Goal: Information Seeking & Learning: Find specific fact

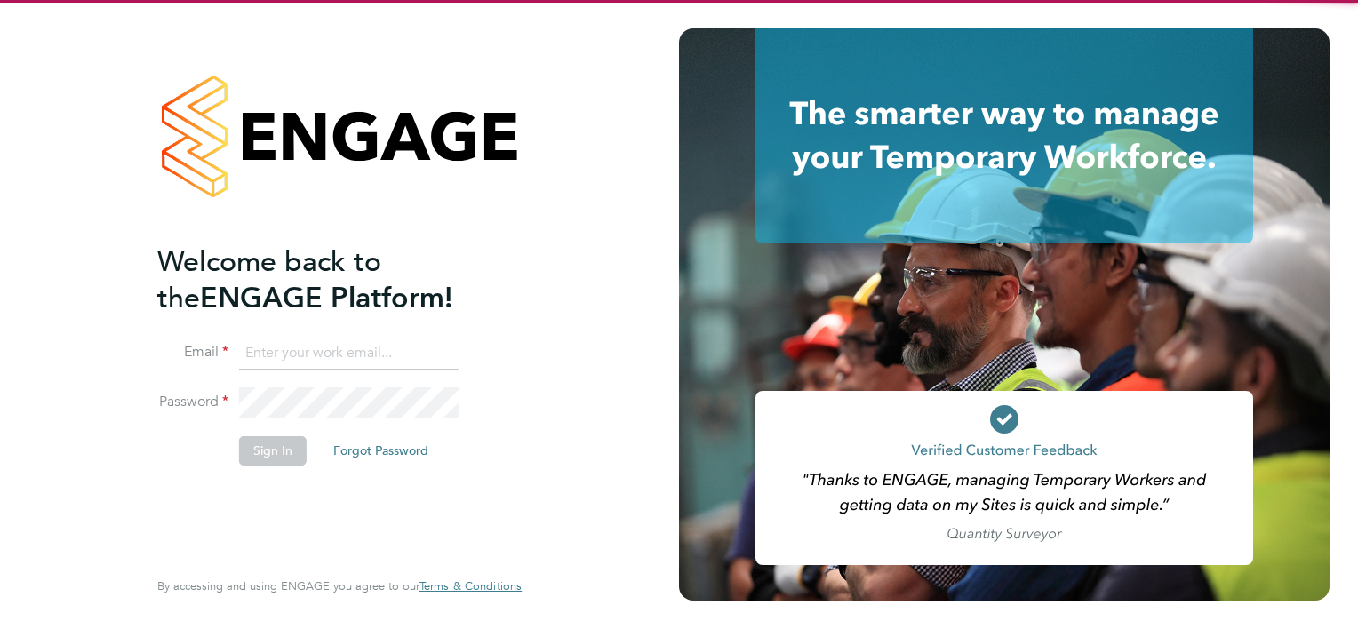
type input "ryan.scott@torus.co.uk"
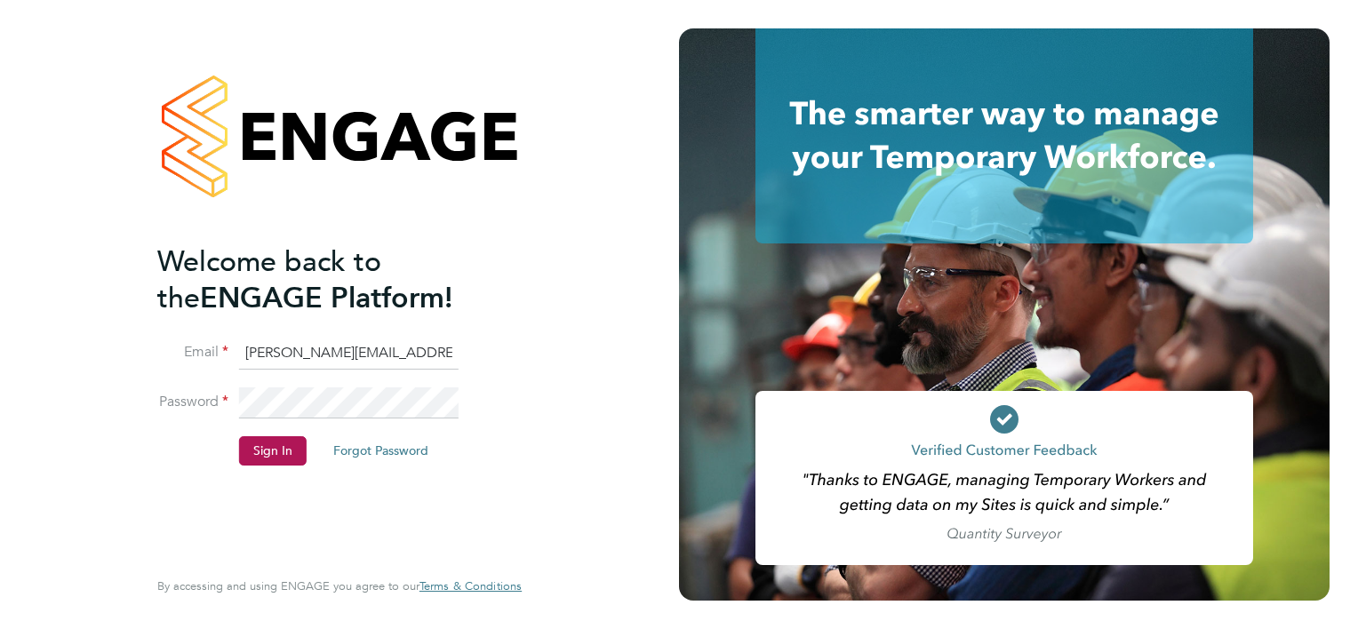
click at [274, 537] on div "Welcome back to the ENGAGE Platform! Email ryan.scott@torus.co.uk Password Sign…" at bounding box center [330, 404] width 347 height 320
click at [272, 458] on button "Sign In" at bounding box center [273, 450] width 68 height 28
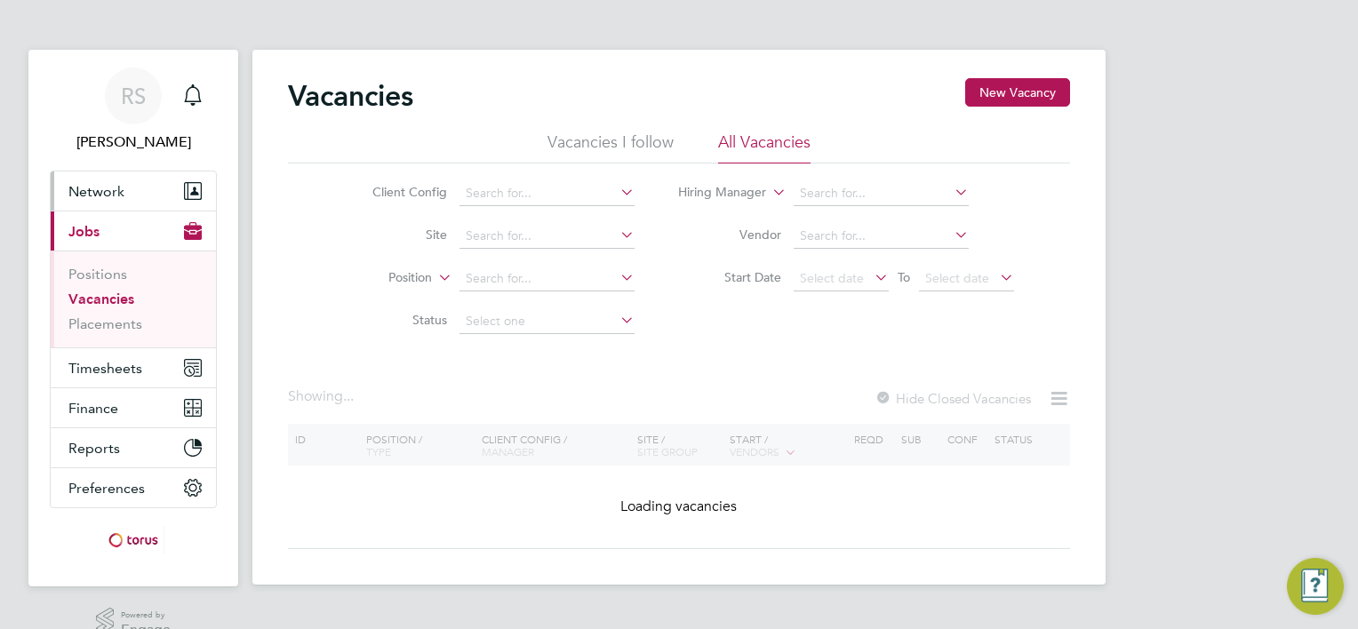
click at [89, 187] on span "Network" at bounding box center [96, 191] width 56 height 17
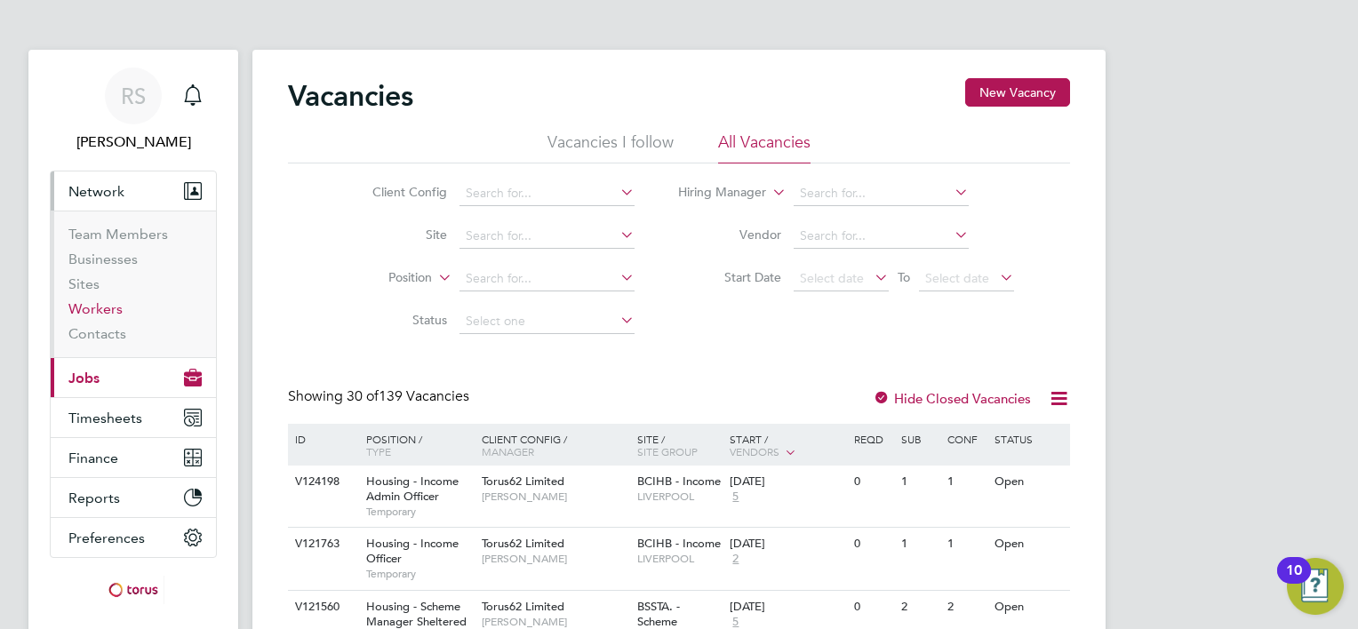
click at [104, 304] on link "Workers" at bounding box center [95, 308] width 54 height 17
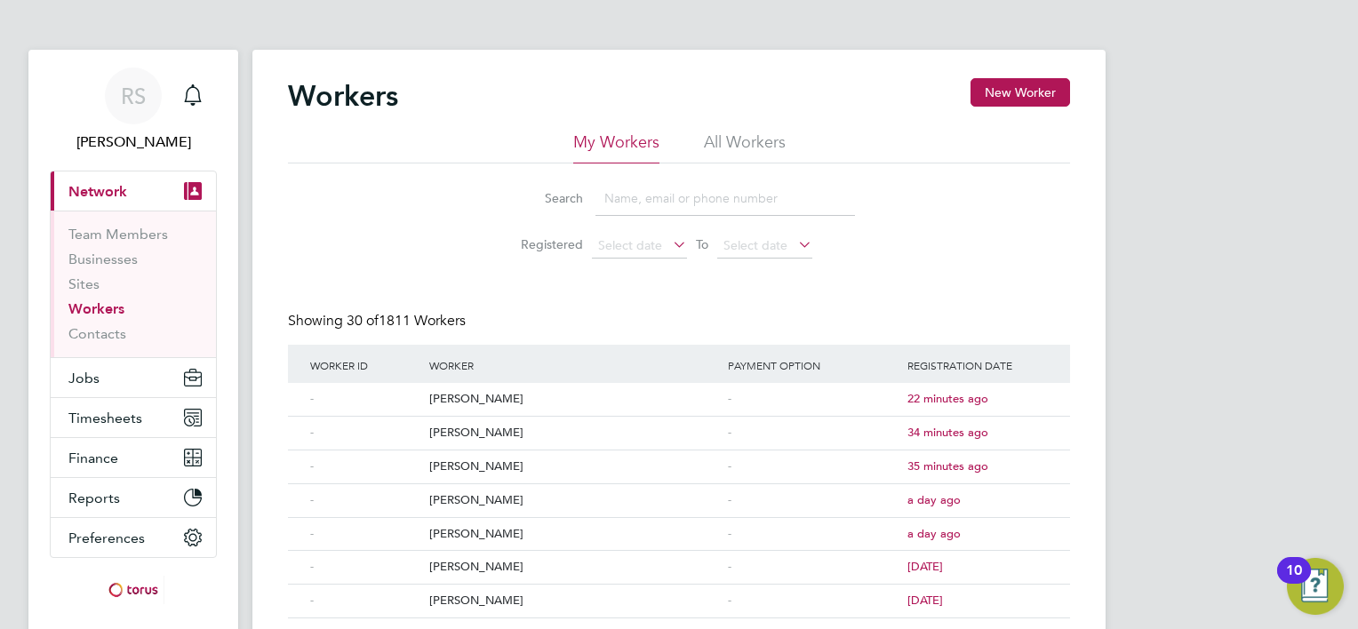
click at [706, 141] on li "All Workers" at bounding box center [745, 148] width 82 height 32
click at [683, 200] on input at bounding box center [726, 198] width 260 height 35
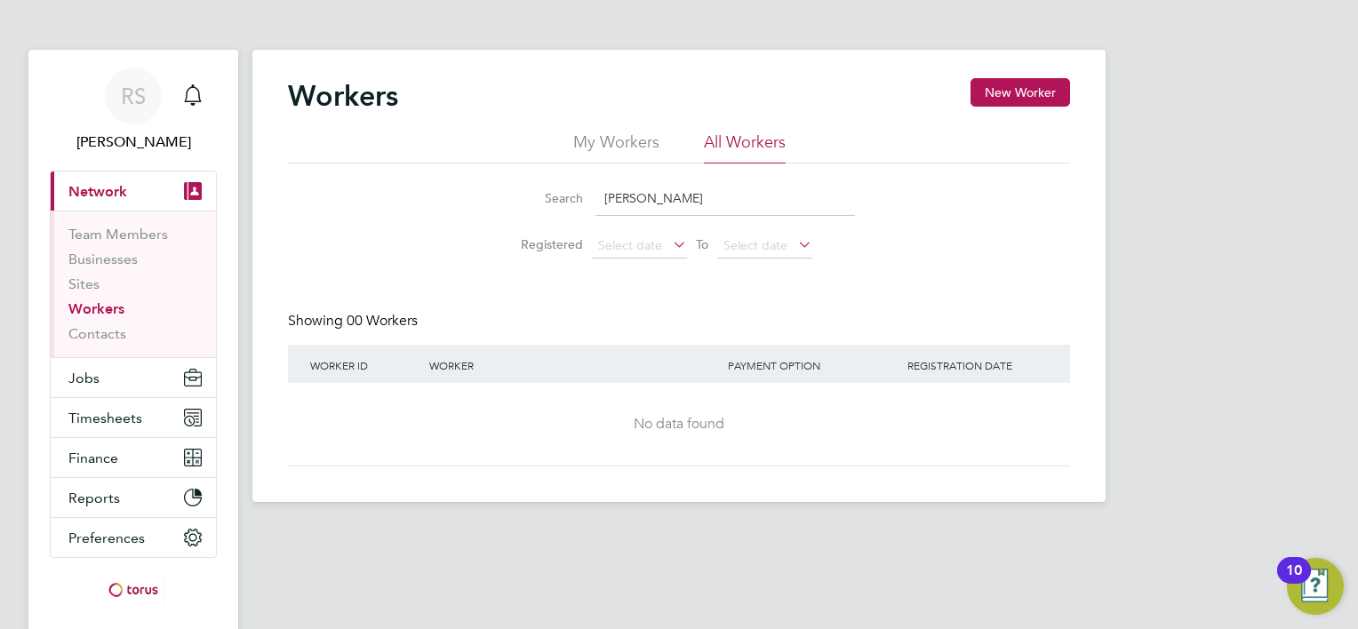
type input "watson"
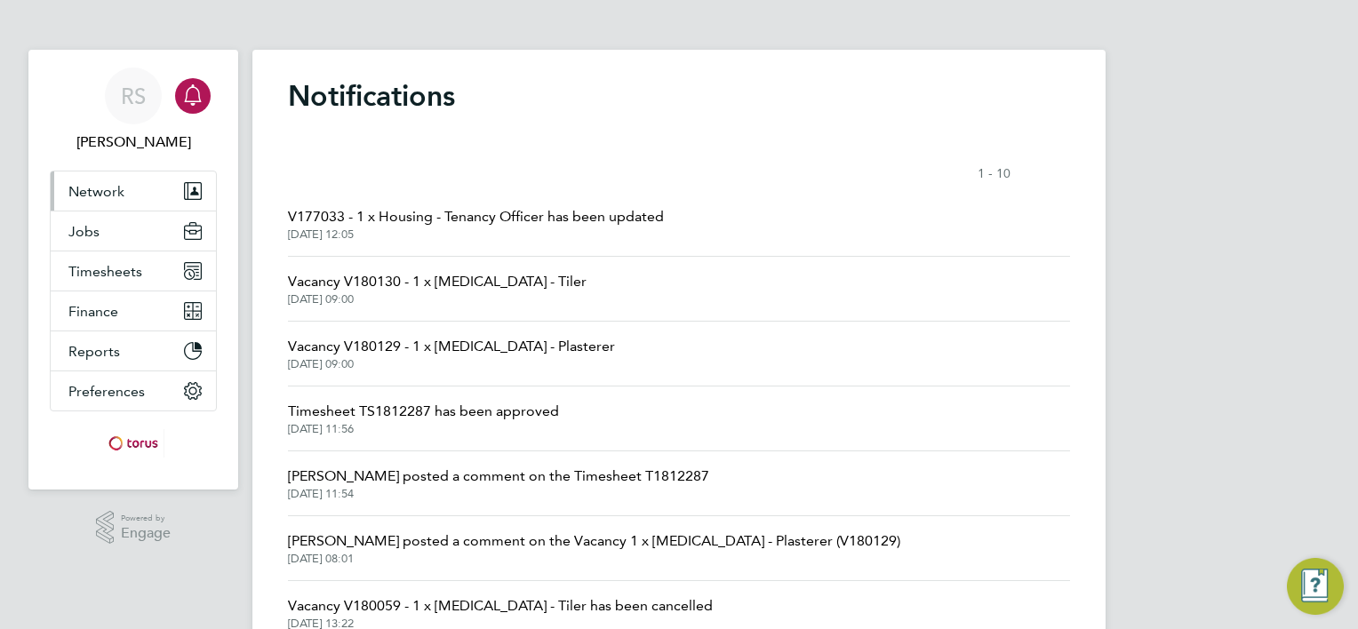
click at [110, 195] on span "Network" at bounding box center [96, 191] width 56 height 17
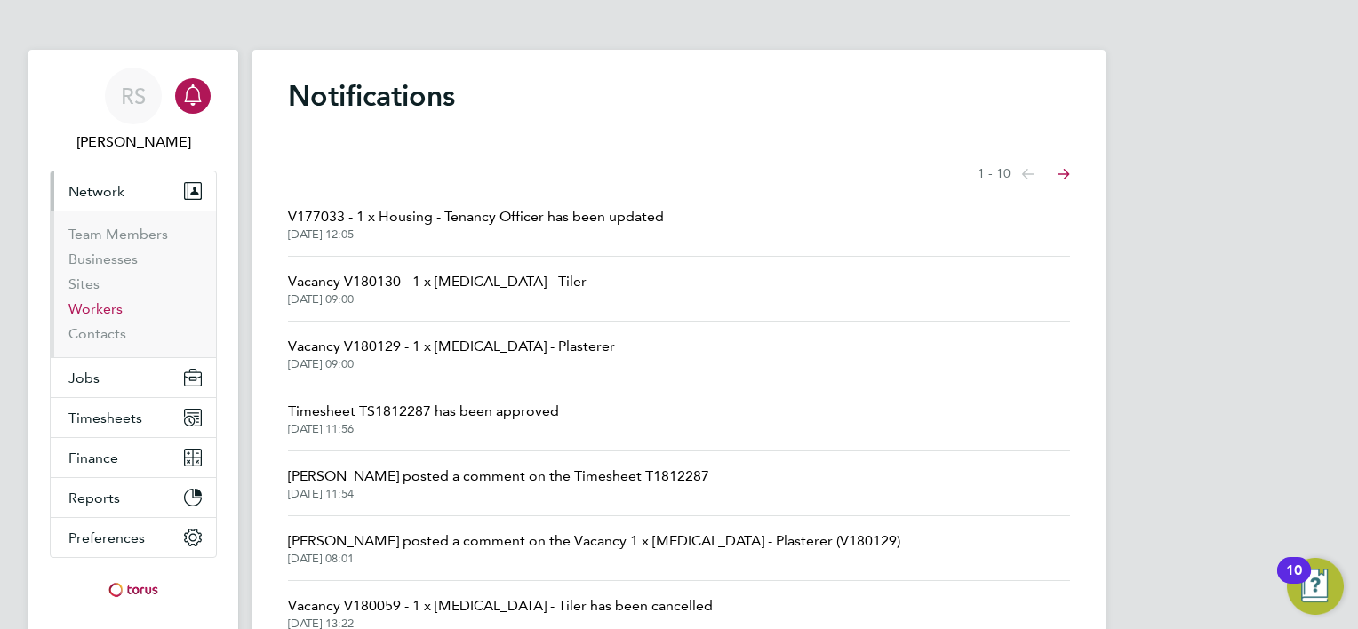
click at [100, 313] on link "Workers" at bounding box center [95, 308] width 54 height 17
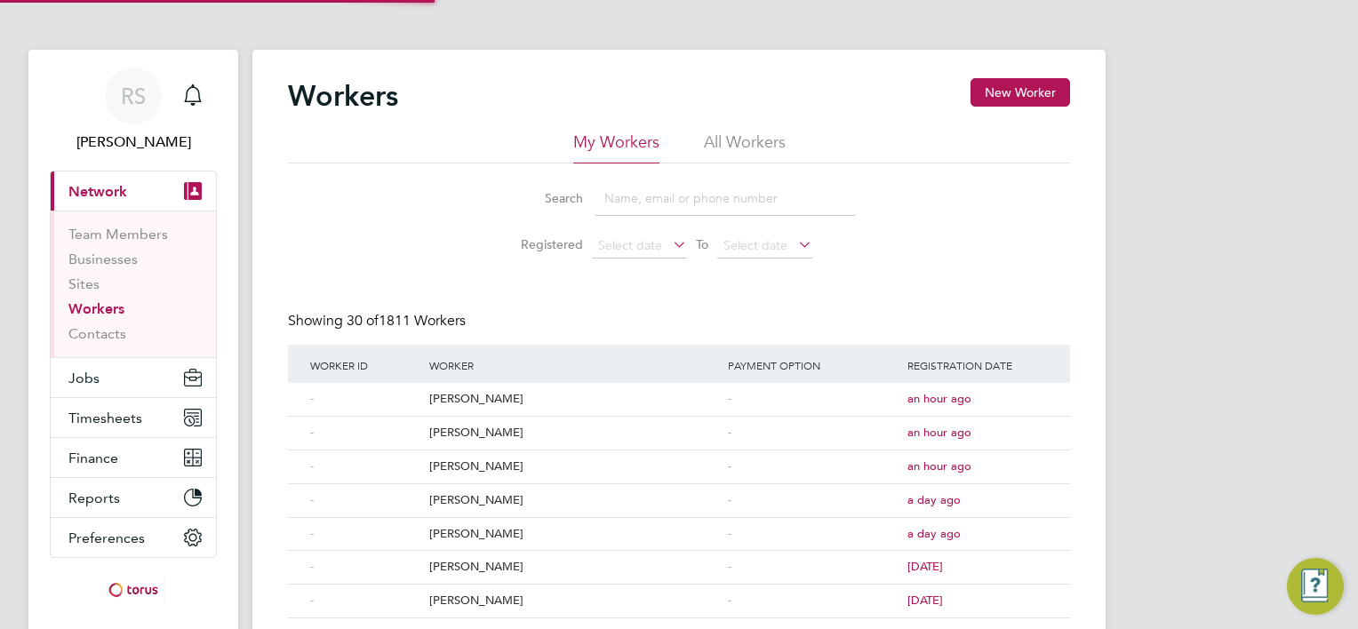
click at [757, 134] on li "All Workers" at bounding box center [745, 148] width 82 height 32
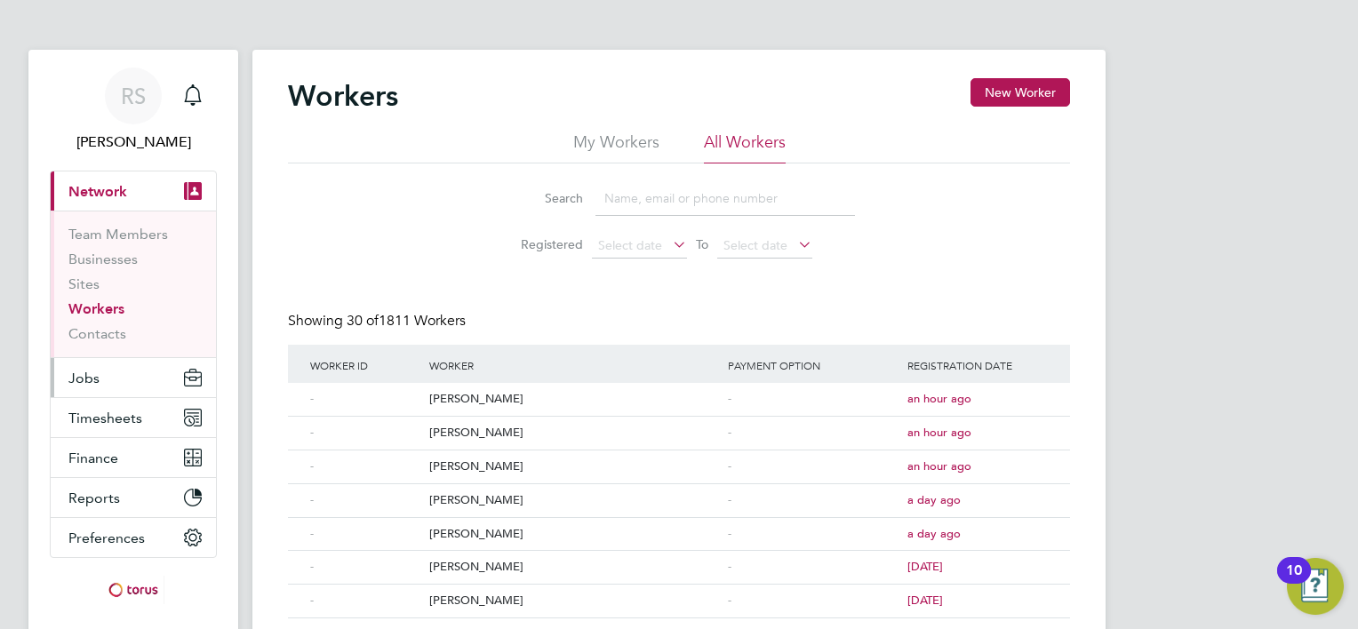
click at [83, 394] on button "Jobs" at bounding box center [133, 377] width 165 height 39
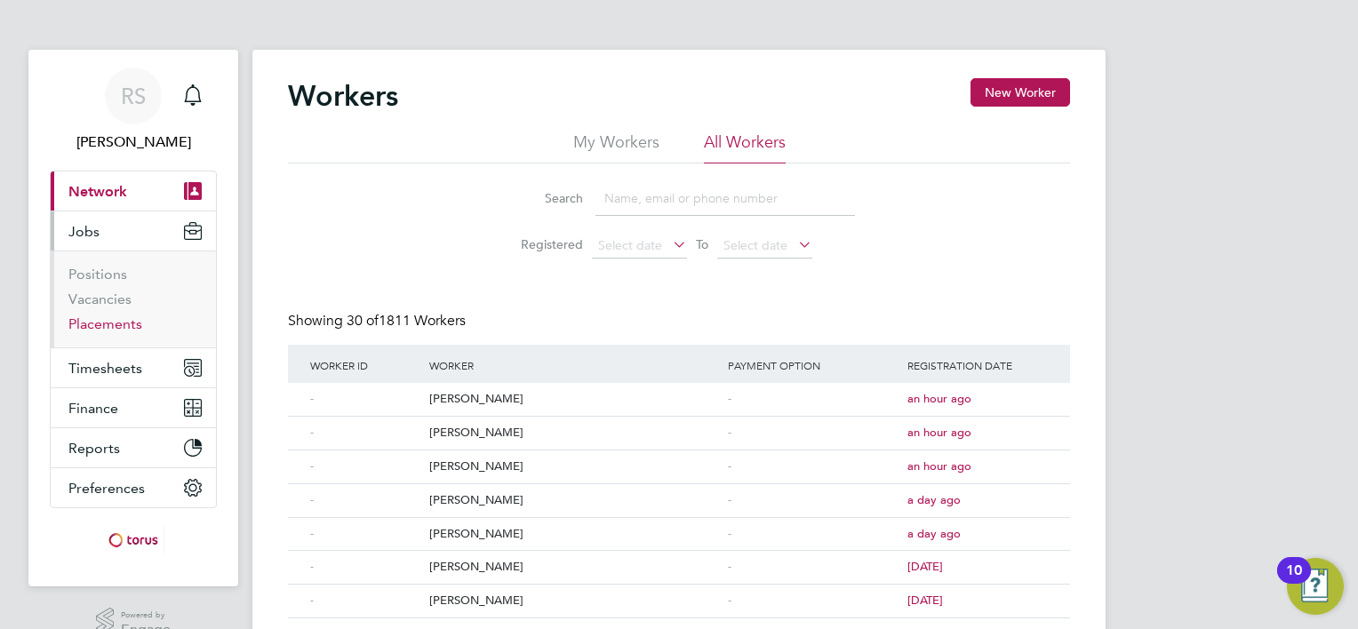
click at [114, 326] on link "Placements" at bounding box center [105, 324] width 74 height 17
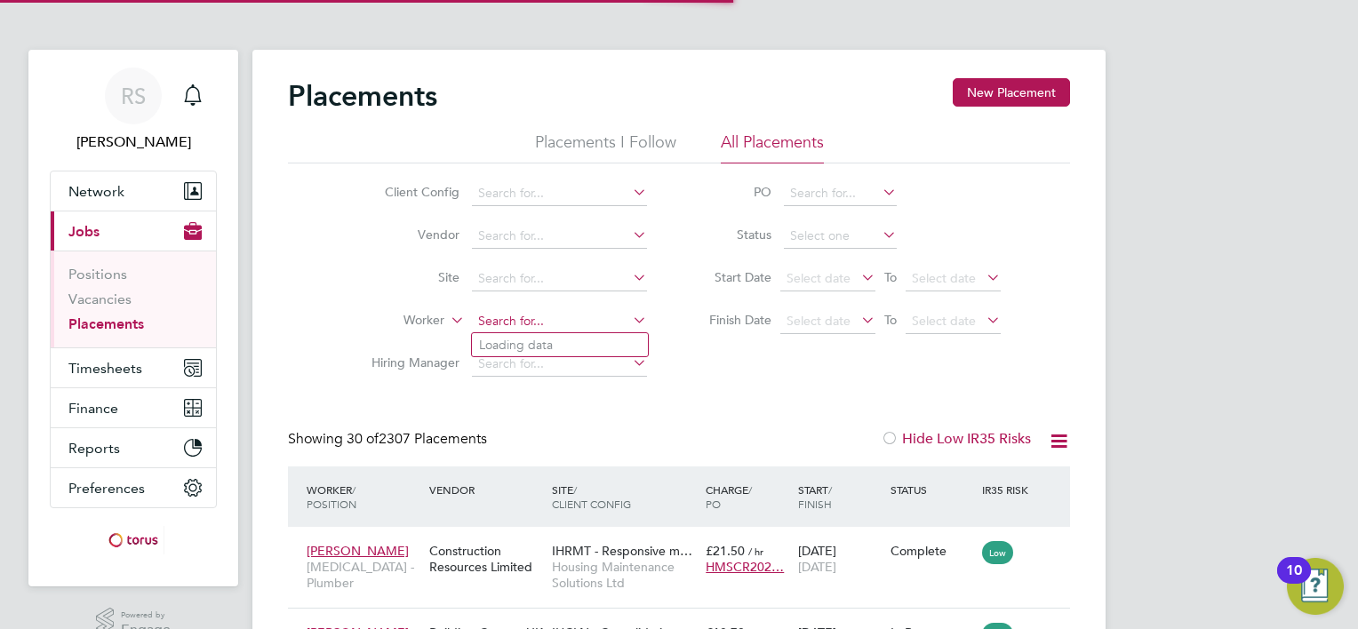
click at [493, 323] on input at bounding box center [559, 321] width 175 height 25
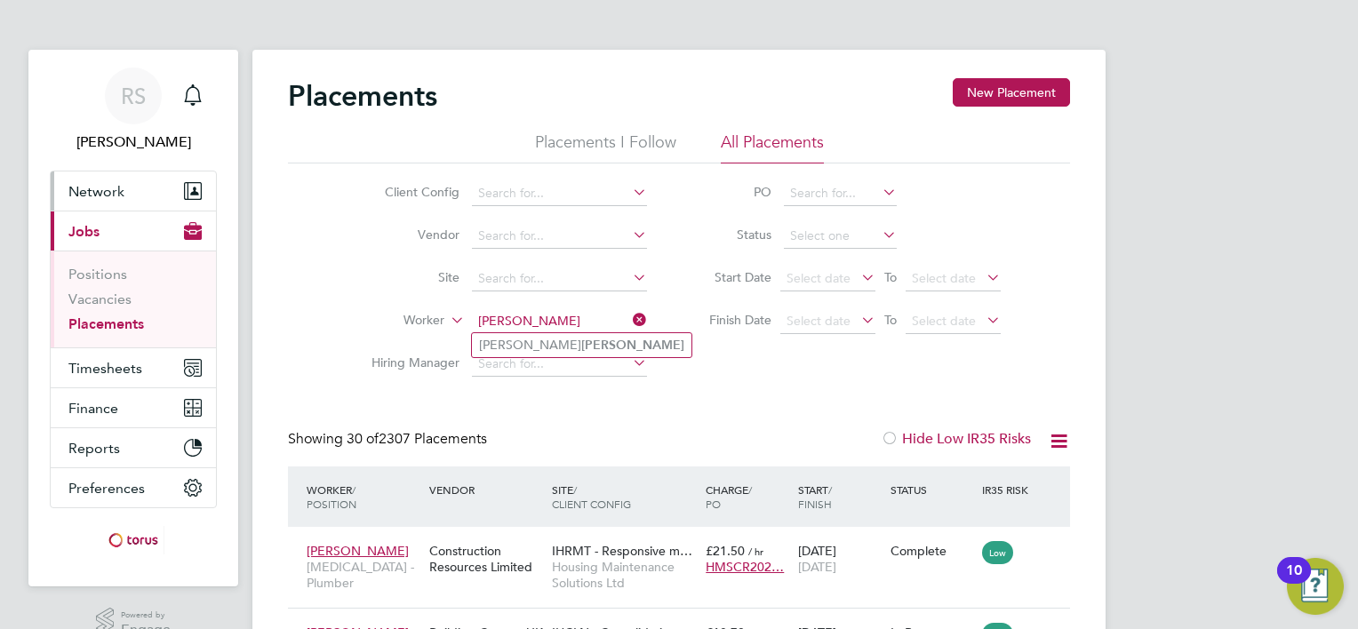
type input "mccann"
click at [122, 199] on button "Network" at bounding box center [133, 191] width 165 height 39
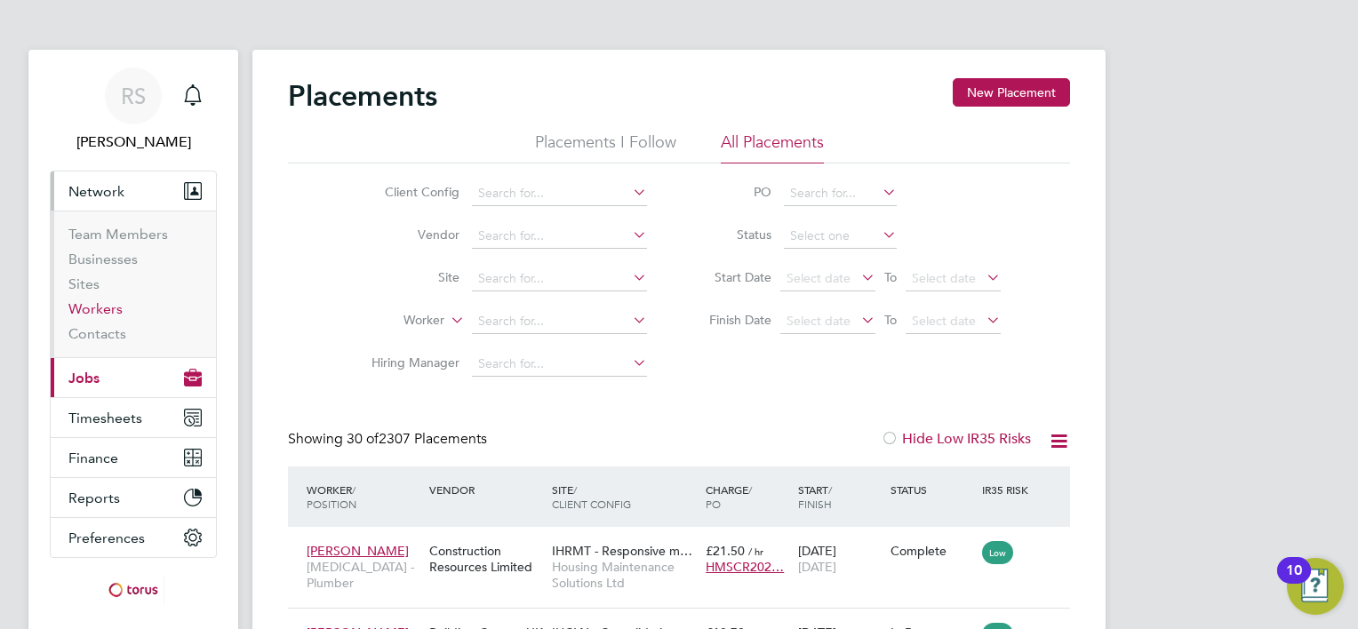
click at [90, 310] on link "Workers" at bounding box center [95, 308] width 54 height 17
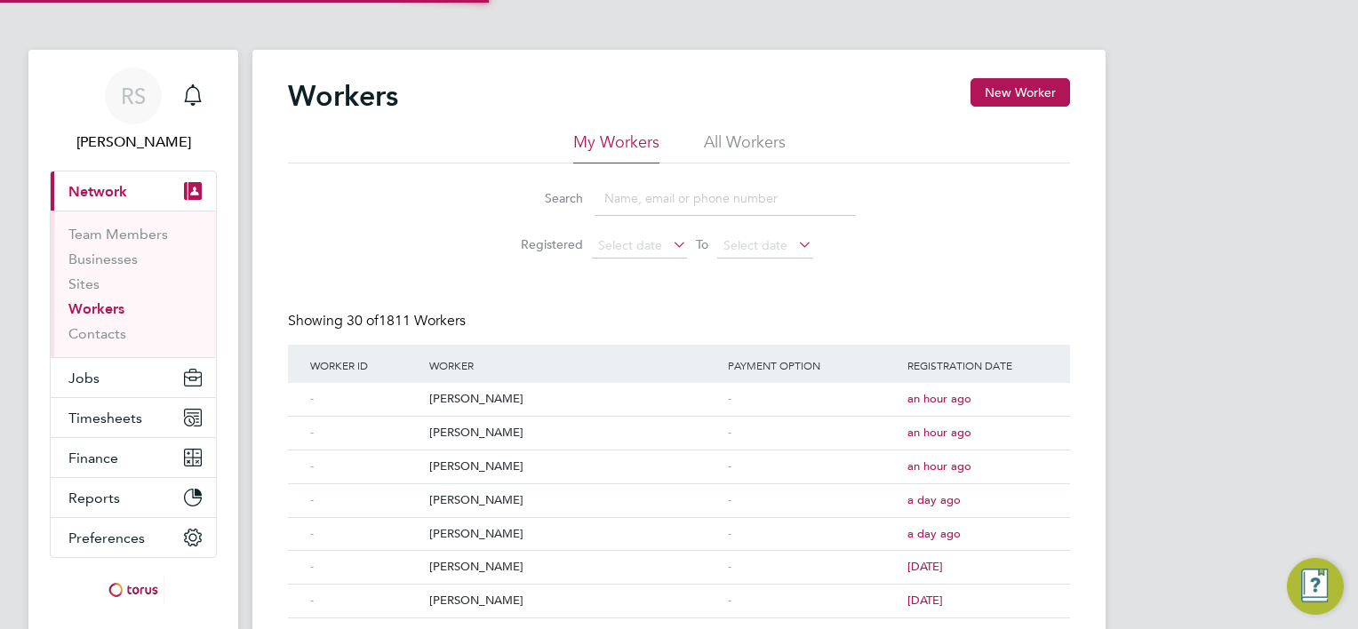
click at [757, 149] on li "All Workers" at bounding box center [745, 148] width 82 height 32
click at [709, 196] on input at bounding box center [726, 198] width 260 height 35
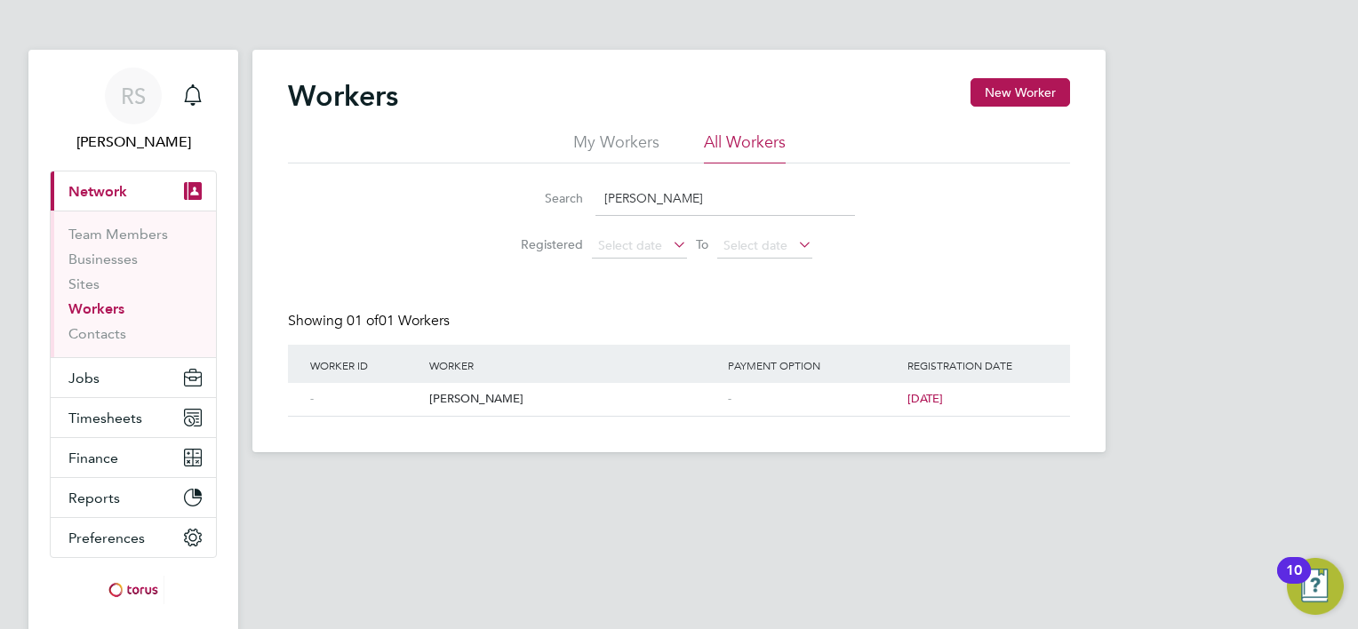
type input "mccan"
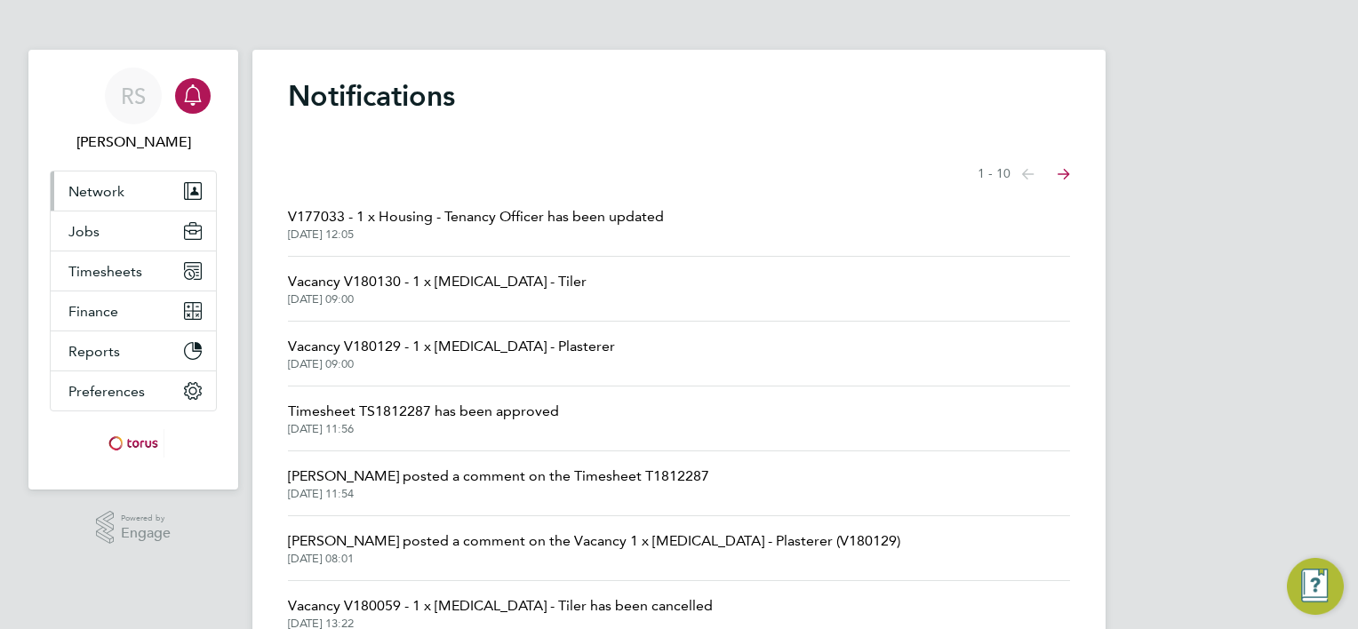
click at [103, 185] on span "Network" at bounding box center [96, 191] width 56 height 17
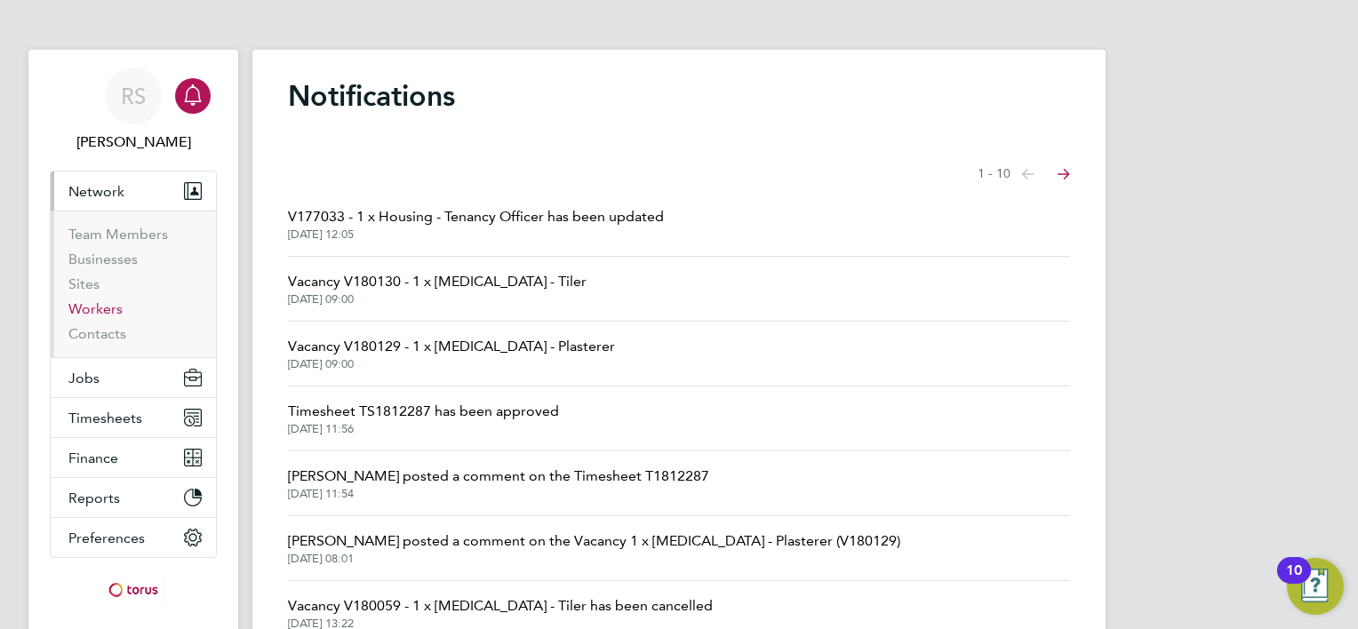
click at [116, 316] on link "Workers" at bounding box center [95, 308] width 54 height 17
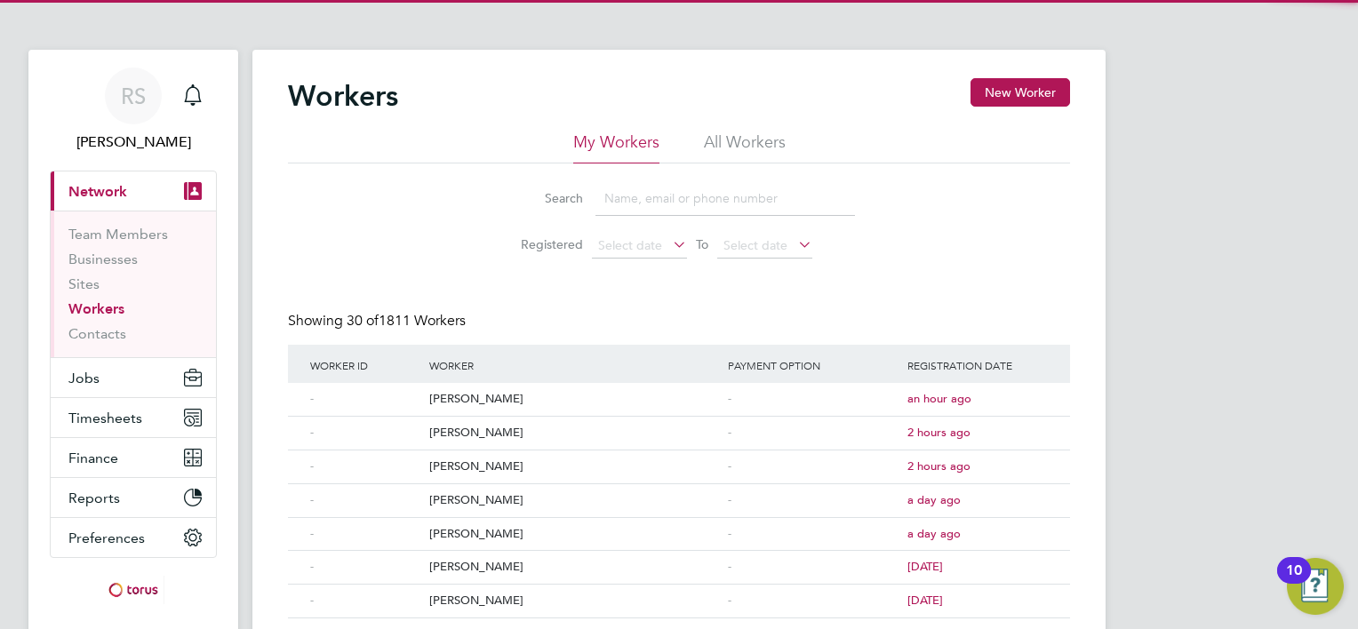
click at [736, 141] on li "All Workers" at bounding box center [745, 148] width 82 height 32
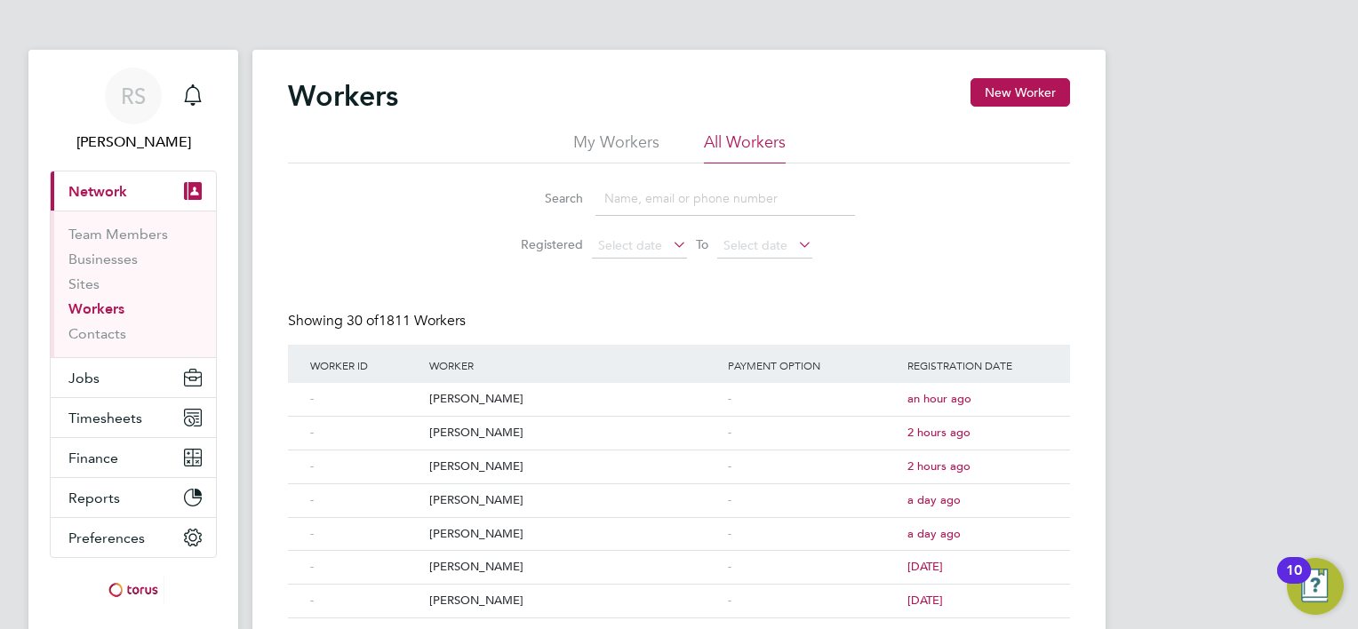
click at [646, 198] on input at bounding box center [726, 198] width 260 height 35
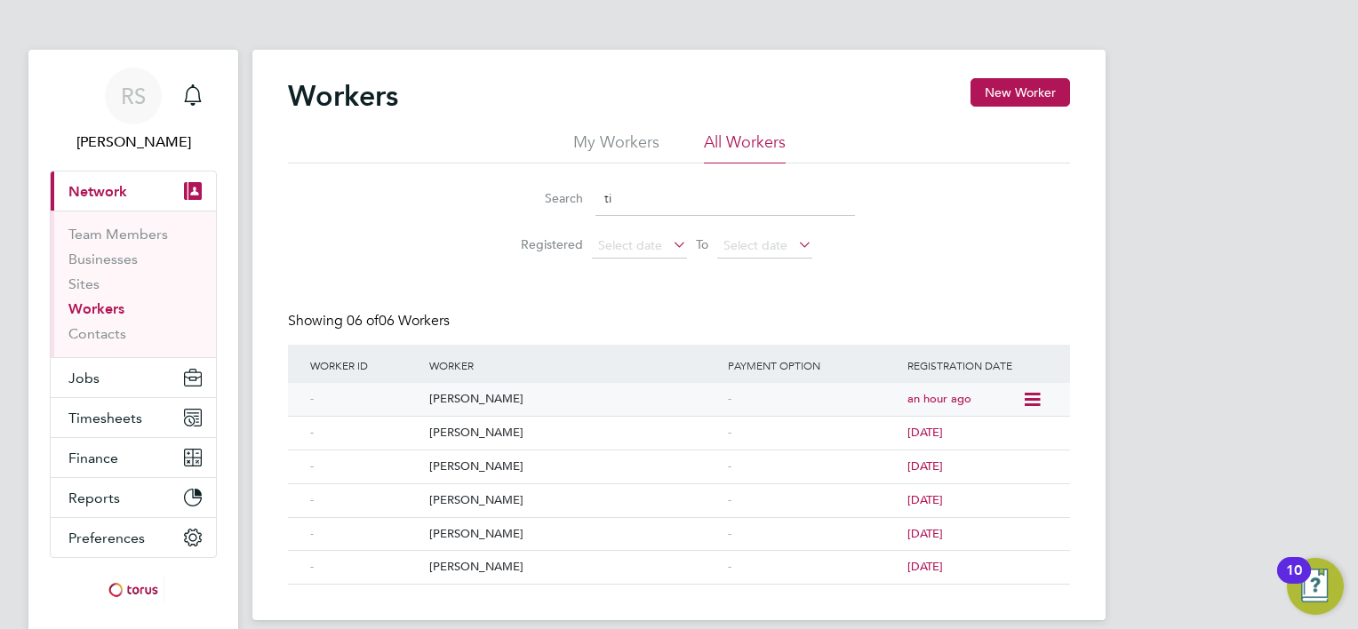
type input "ti"
click at [453, 400] on div "[PERSON_NAME]" at bounding box center [574, 399] width 299 height 33
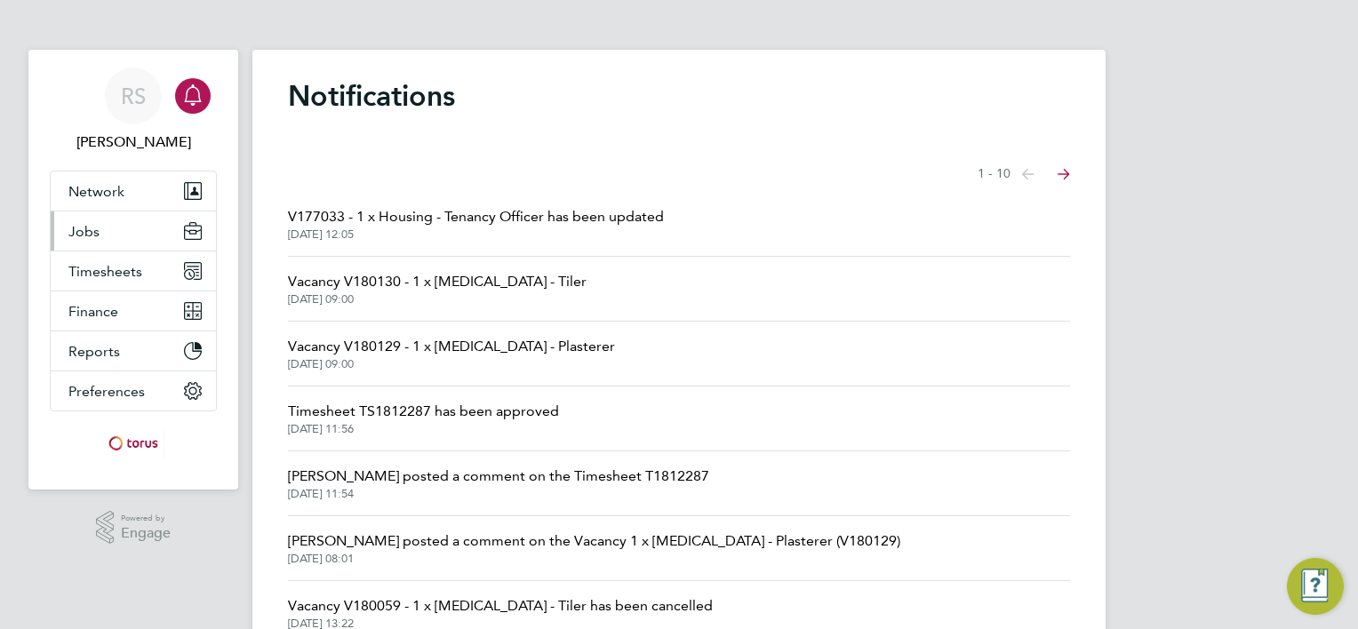
click at [150, 228] on button "Jobs" at bounding box center [133, 231] width 165 height 39
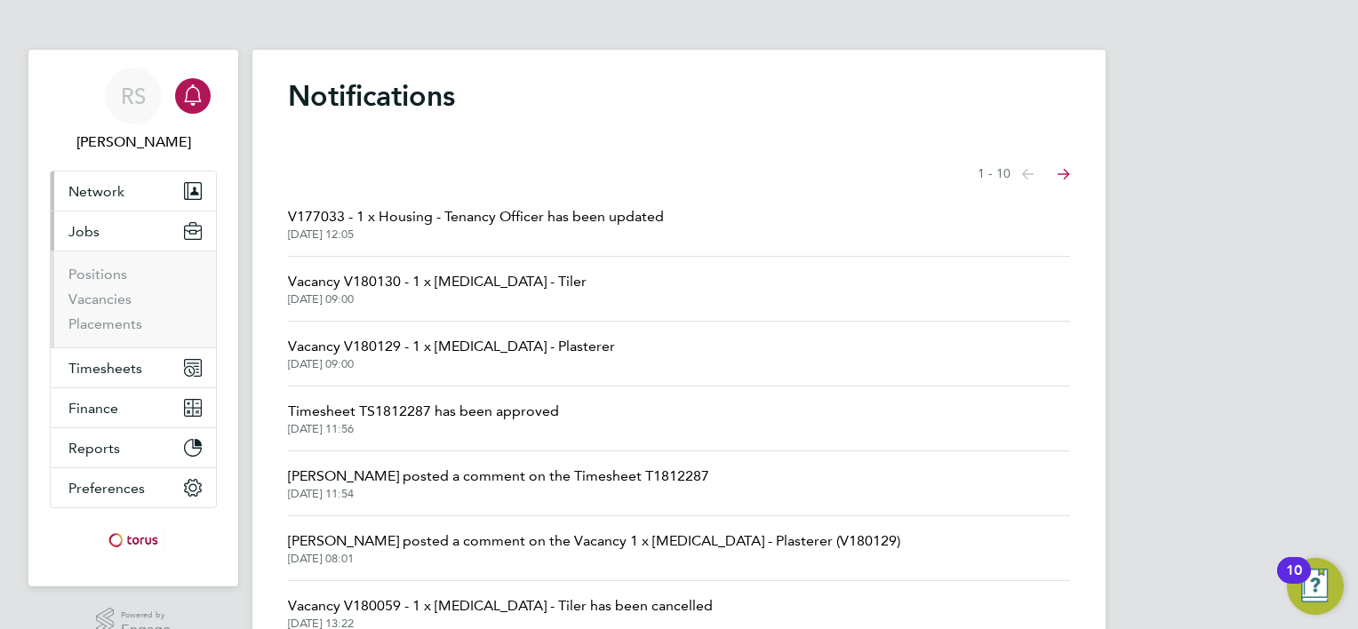
click at [115, 199] on span "Network" at bounding box center [96, 191] width 56 height 17
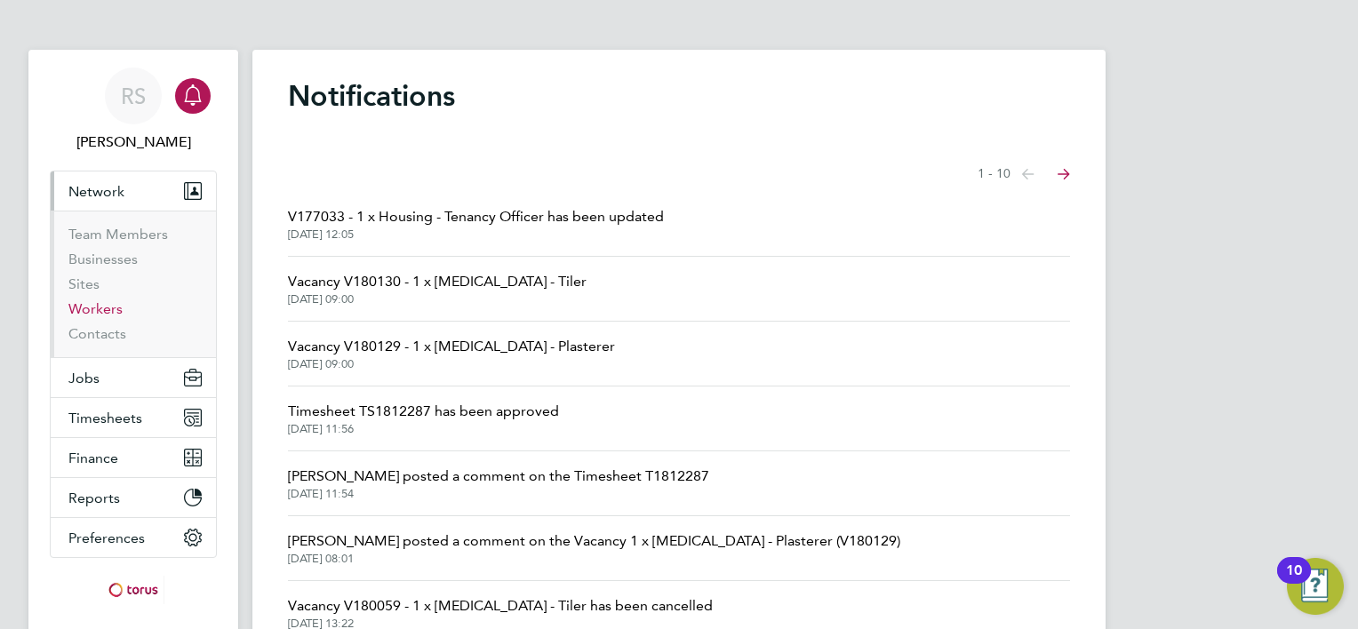
click at [107, 308] on link "Workers" at bounding box center [95, 308] width 54 height 17
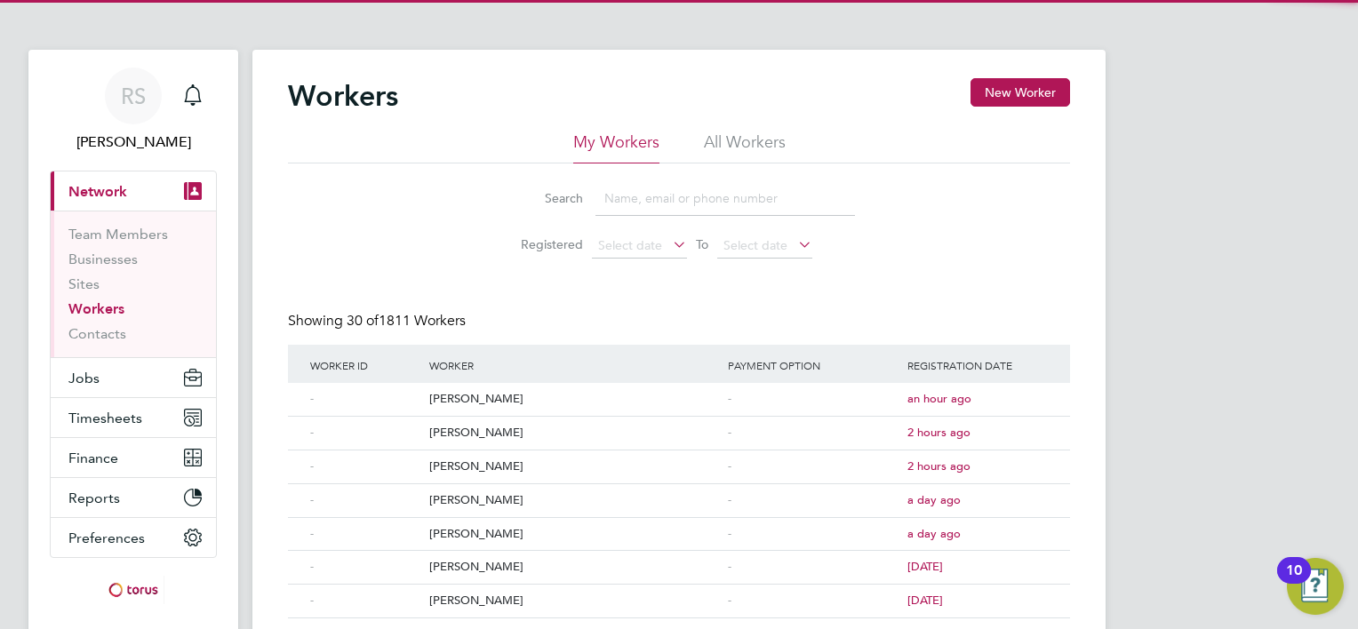
click at [718, 135] on li "All Workers" at bounding box center [745, 148] width 82 height 32
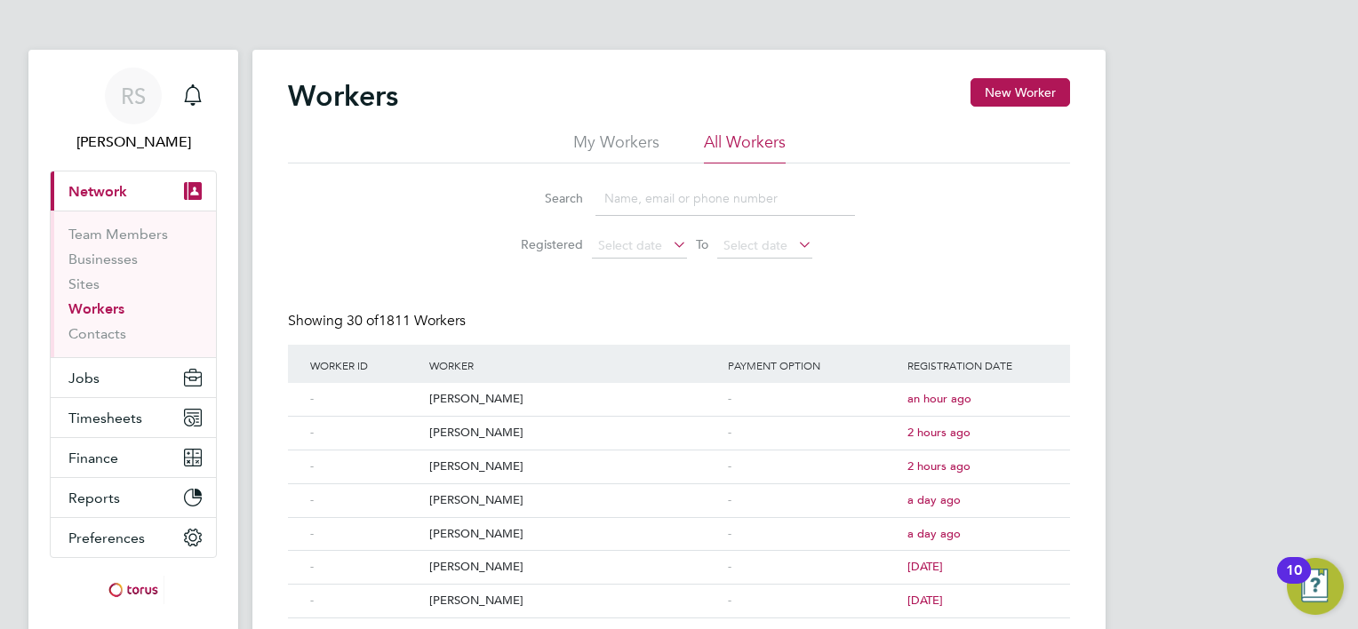
click at [692, 196] on input at bounding box center [726, 198] width 260 height 35
type input "finla"
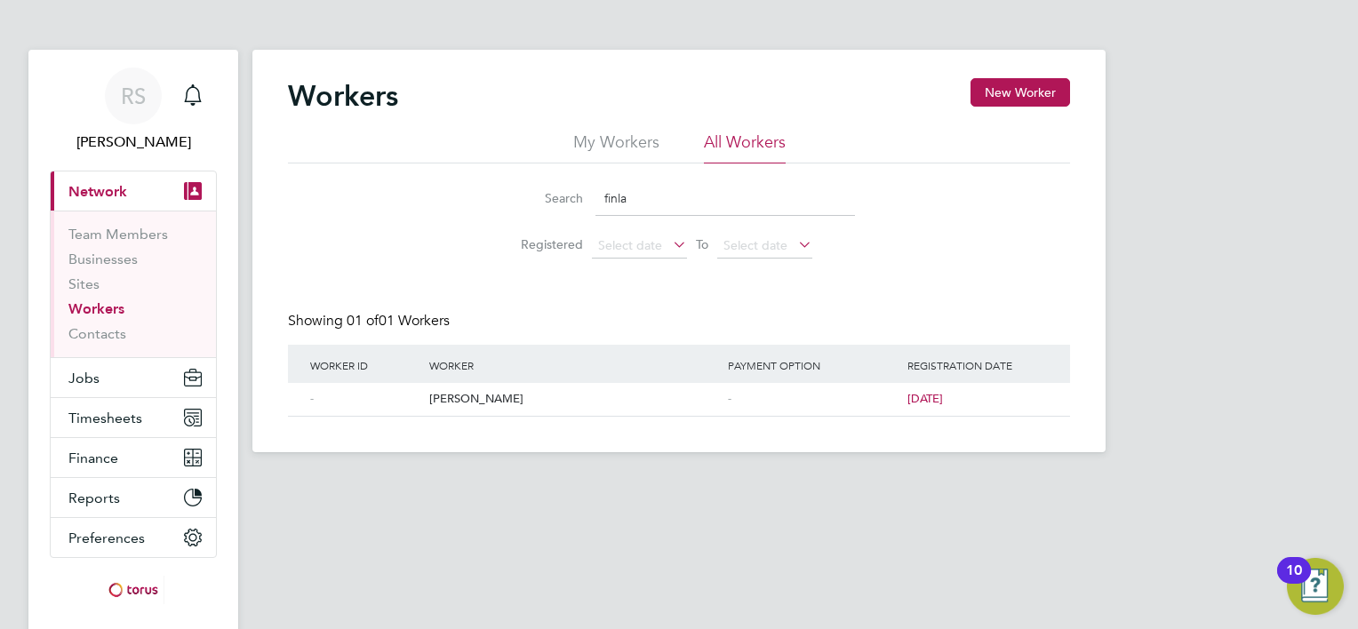
click at [496, 416] on div "Worker ID Worker Payment Option Registration Date - Finlay Hughes - 8 months ago" at bounding box center [679, 381] width 782 height 72
click at [501, 409] on div "[PERSON_NAME]" at bounding box center [574, 399] width 299 height 33
click at [306, 382] on link "- Finlay Hughes - 8 months ago" at bounding box center [664, 389] width 717 height 15
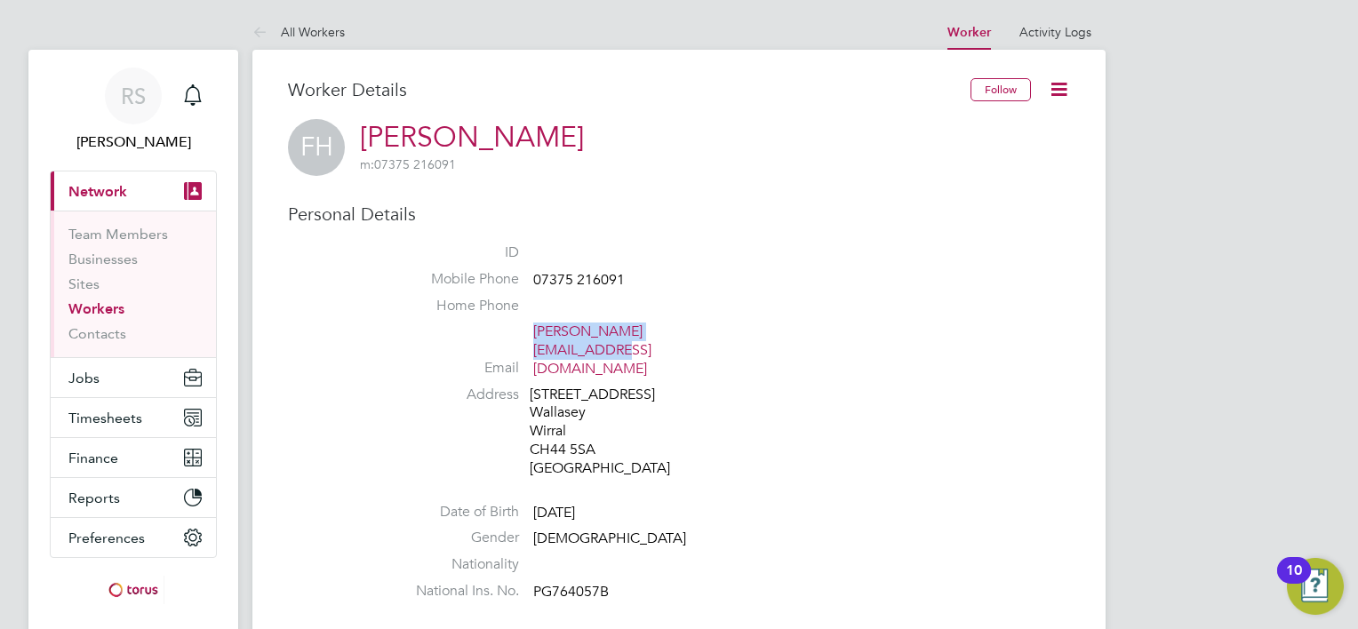
drag, startPoint x: 669, startPoint y: 355, endPoint x: 539, endPoint y: 323, distance: 134.5
click at [539, 323] on span "[PERSON_NAME][EMAIL_ADDRESS][DOMAIN_NAME]" at bounding box center [617, 350] width 169 height 55
copy link "[PERSON_NAME][EMAIL_ADDRESS][DOMAIN_NAME]"
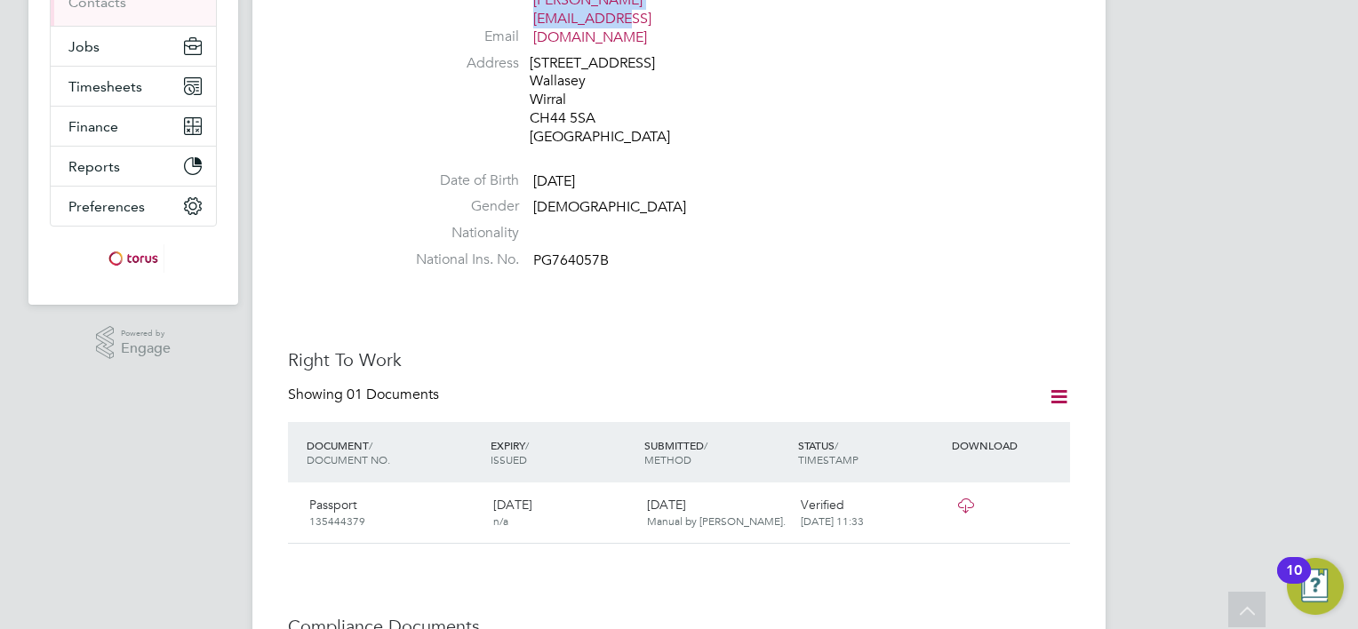
scroll to position [178, 0]
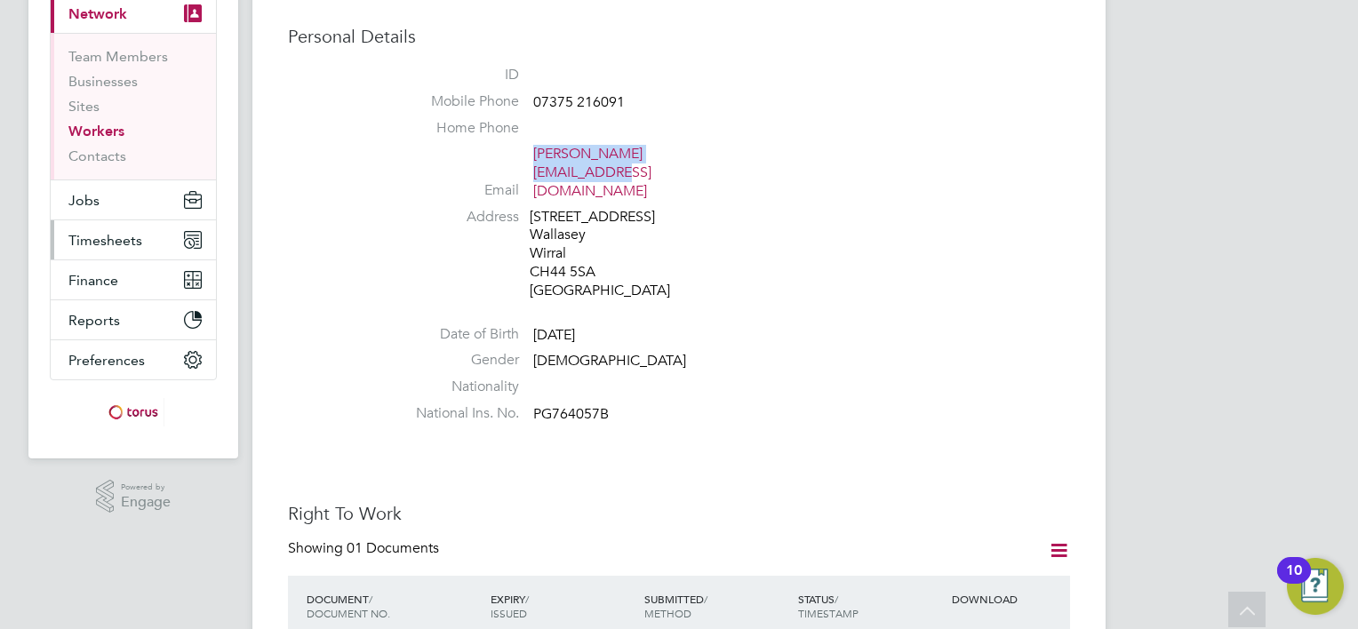
click at [112, 237] on span "Timesheets" at bounding box center [105, 240] width 74 height 17
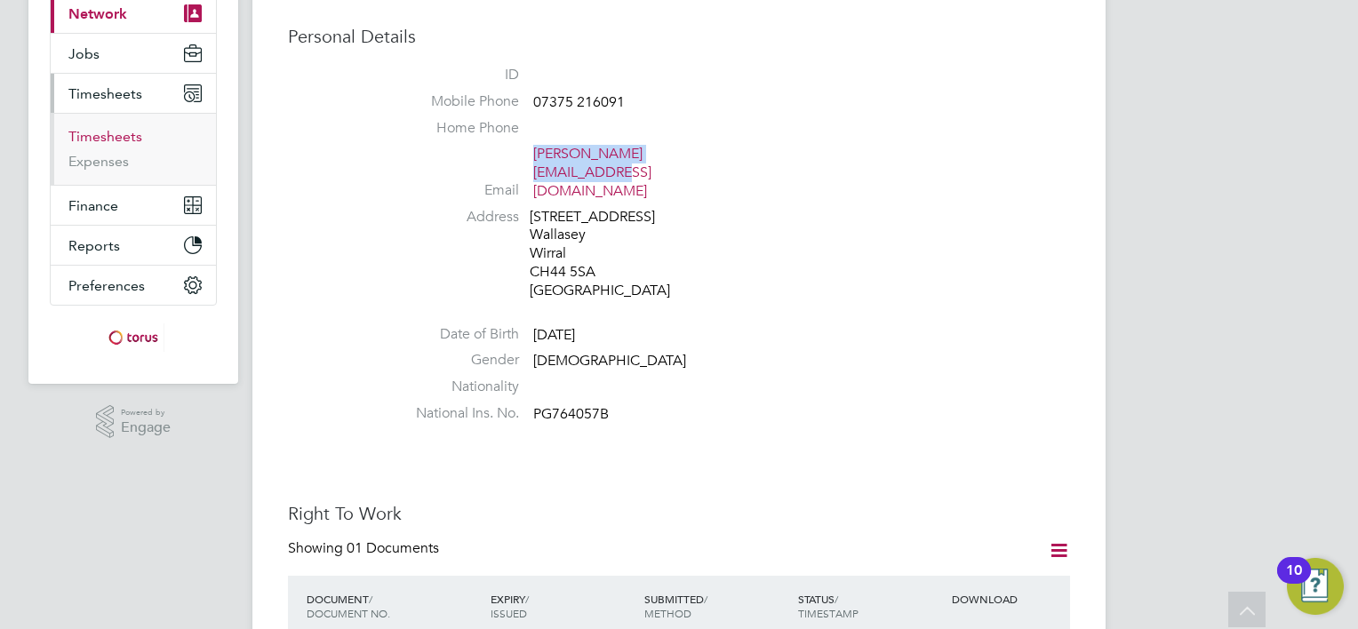
click at [111, 141] on link "Timesheets" at bounding box center [105, 136] width 74 height 17
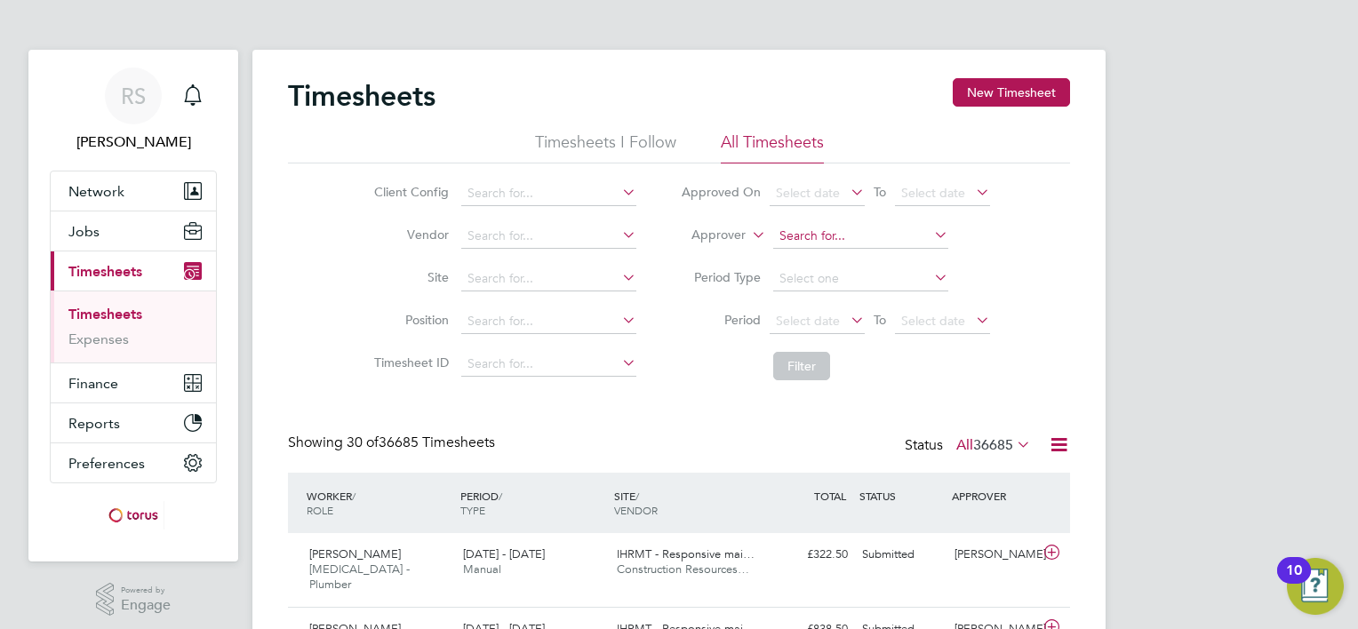
click at [789, 231] on input at bounding box center [860, 236] width 175 height 25
click at [886, 263] on b "Ka" at bounding box center [894, 259] width 16 height 15
type input "James Kane"
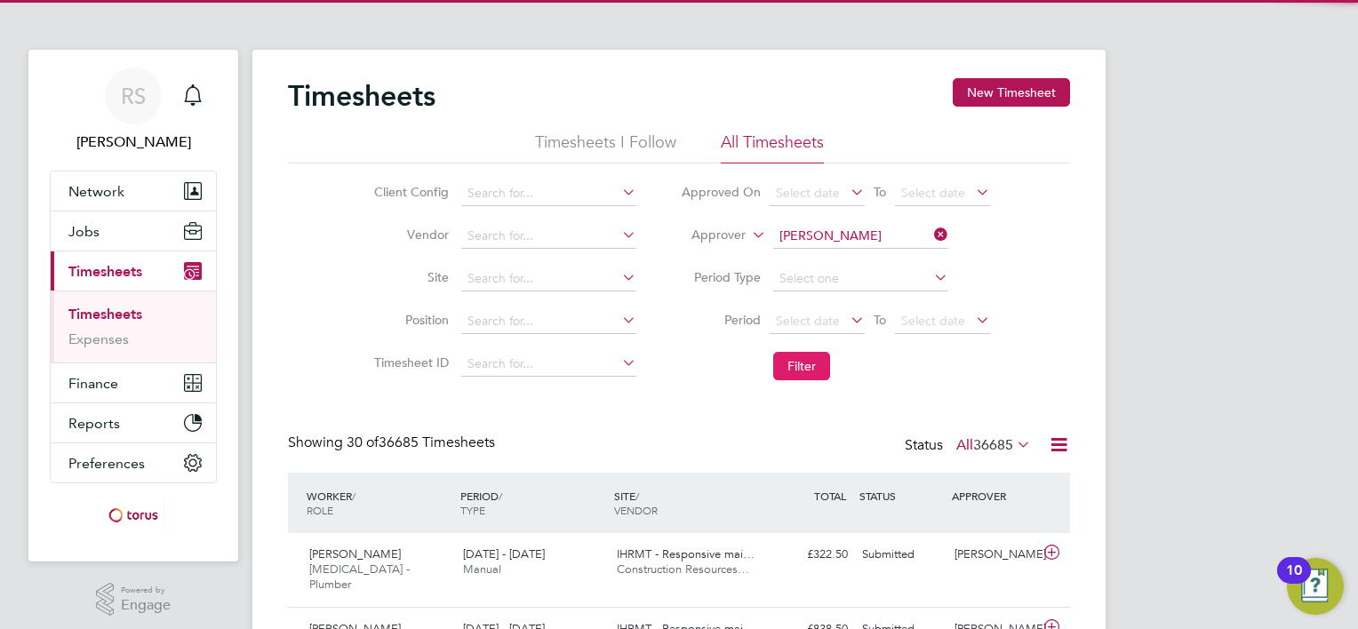
click at [788, 369] on button "Filter" at bounding box center [801, 366] width 57 height 28
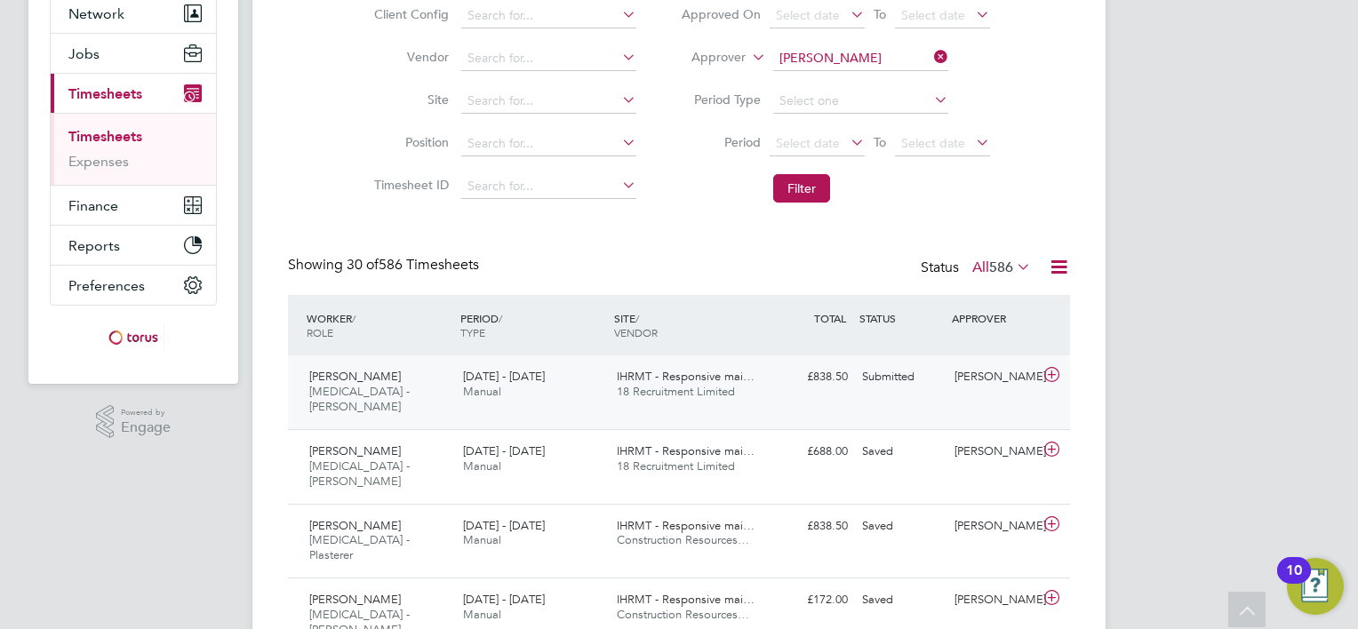
click at [439, 393] on div "Finlay Hughes HMS - Joiner 22 - 28 Sep 2025" at bounding box center [379, 393] width 154 height 60
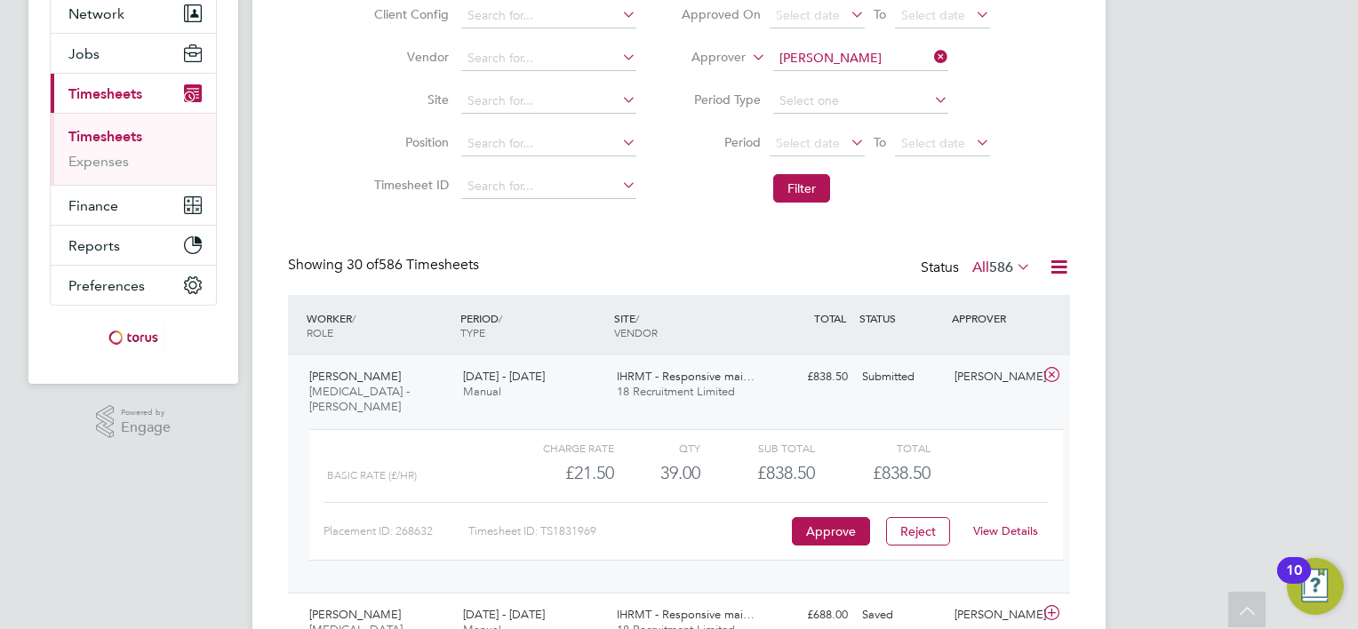
click at [1001, 524] on link "View Details" at bounding box center [1005, 531] width 65 height 15
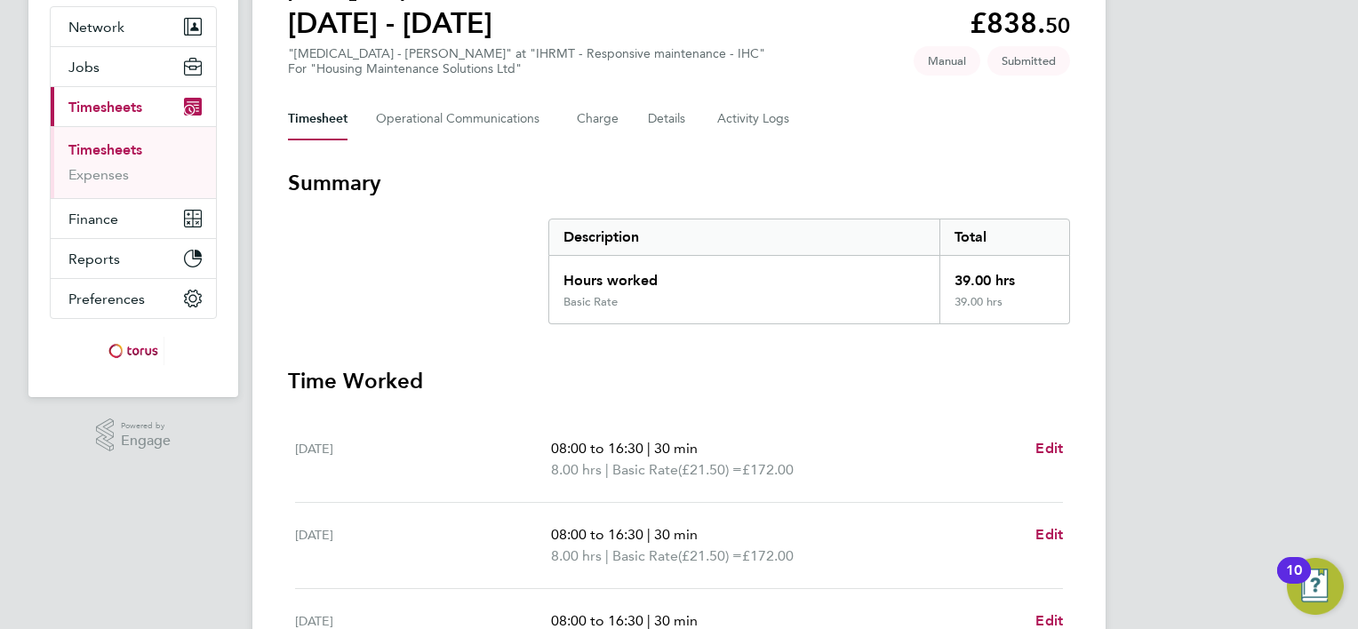
scroll to position [89, 0]
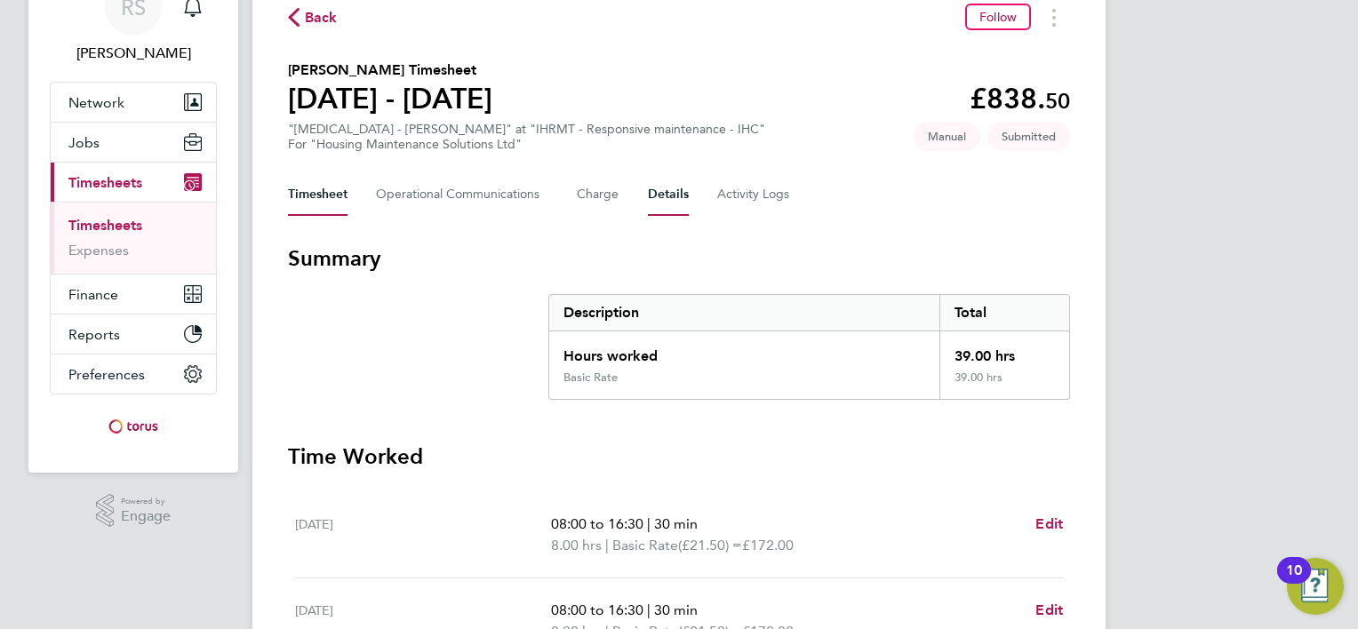
click at [681, 197] on button "Details" at bounding box center [668, 194] width 41 height 43
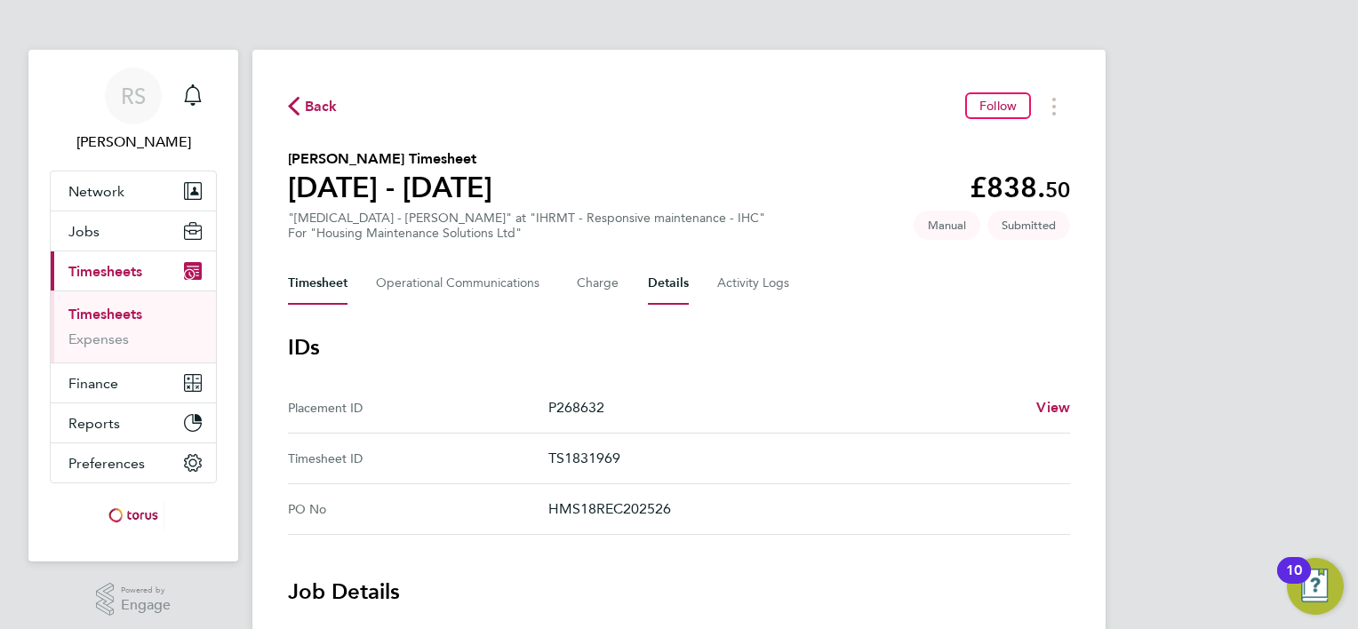
click at [328, 288] on button "Timesheet" at bounding box center [318, 283] width 60 height 43
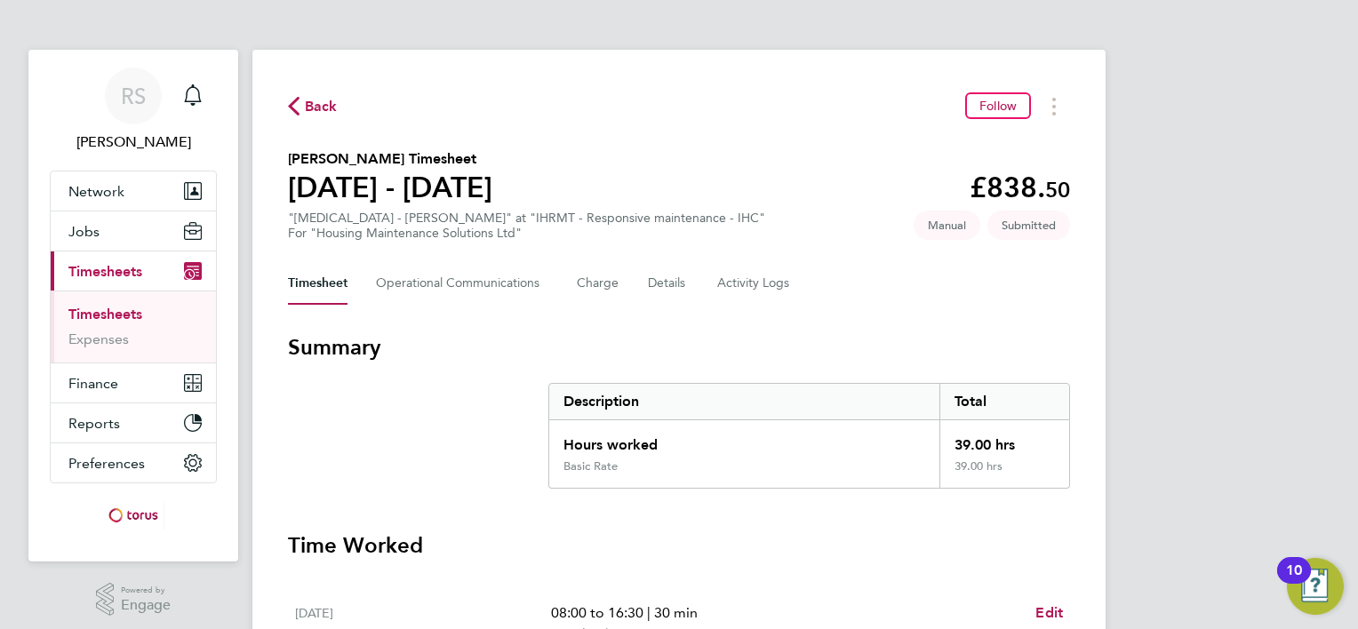
click at [324, 107] on span "Back" at bounding box center [321, 106] width 33 height 21
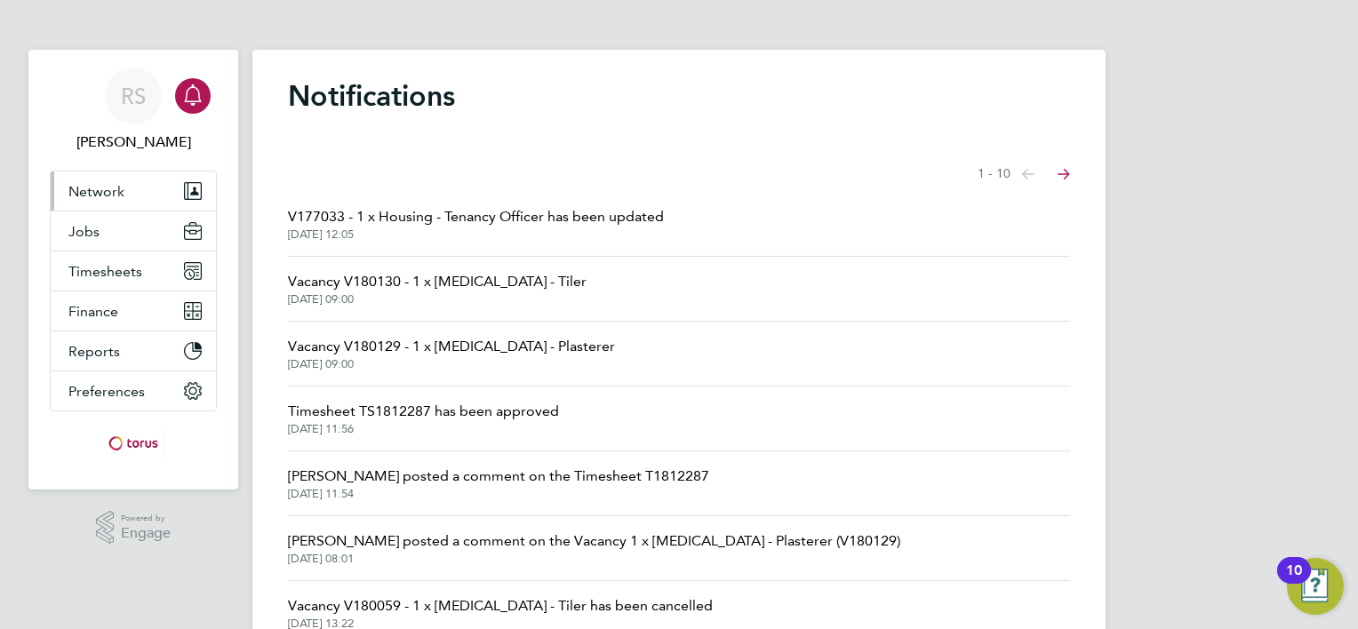
click at [124, 189] on button "Network" at bounding box center [133, 191] width 165 height 39
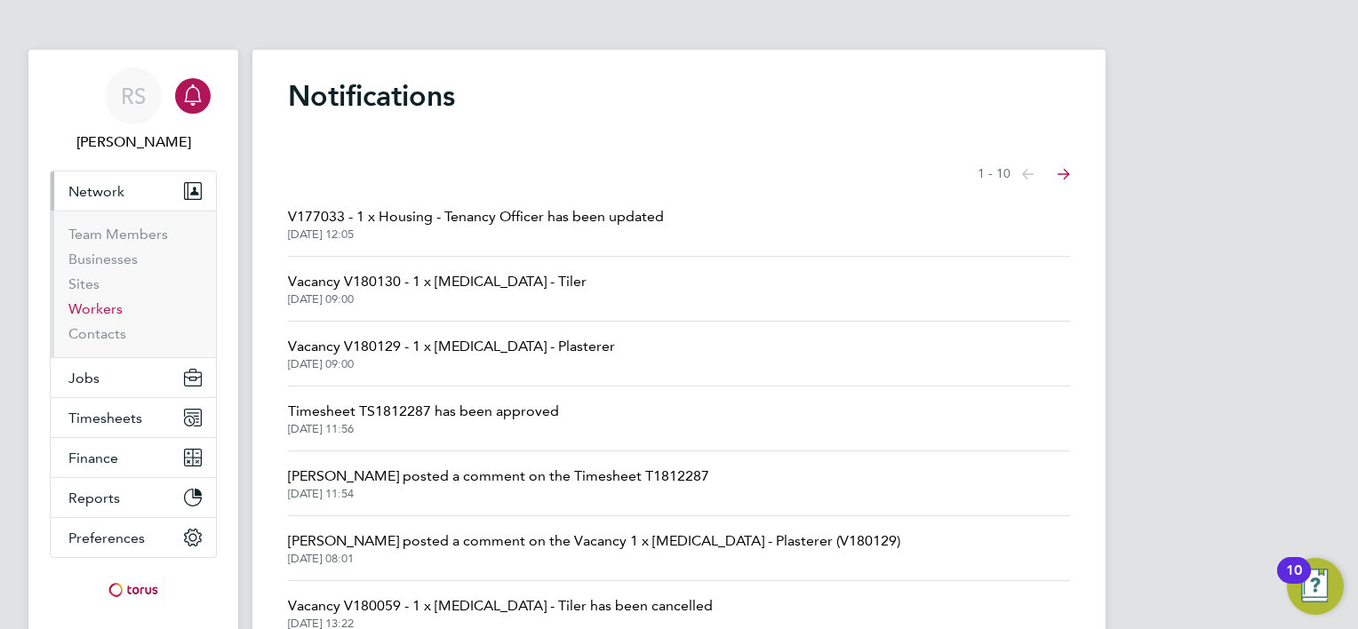
click at [90, 316] on li "Workers" at bounding box center [134, 312] width 133 height 25
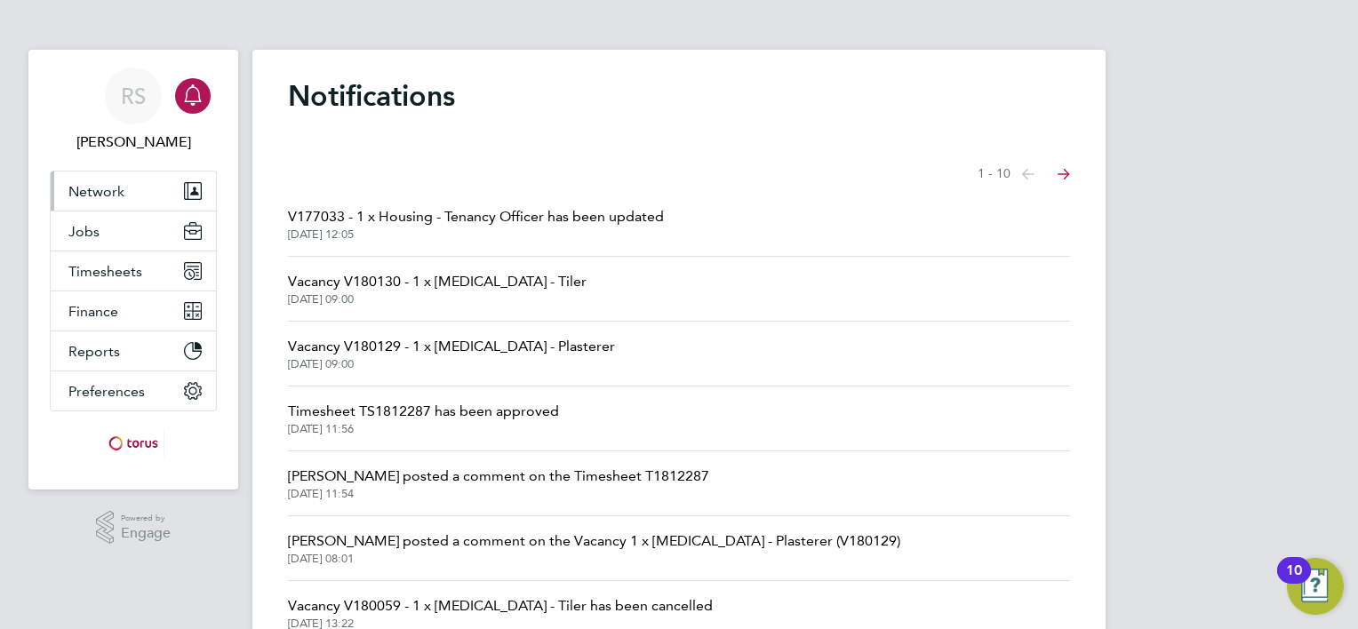
click at [114, 207] on button "Network" at bounding box center [133, 191] width 165 height 39
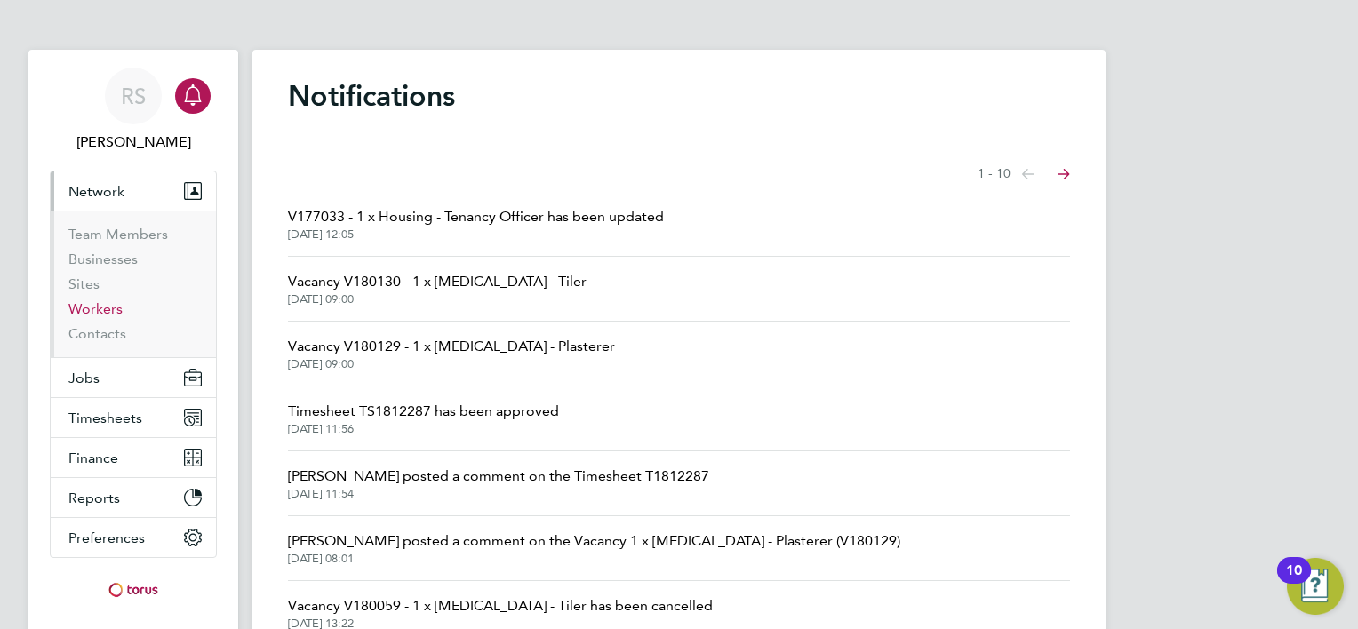
click at [98, 313] on link "Workers" at bounding box center [95, 308] width 54 height 17
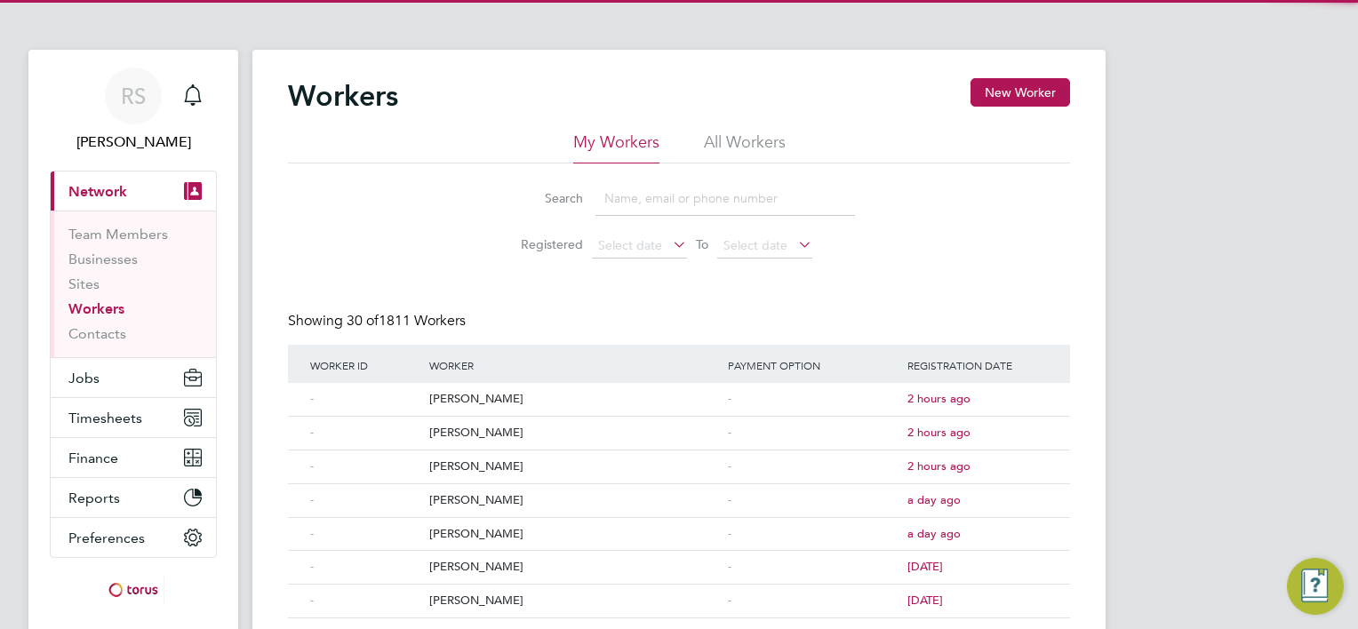
click at [741, 142] on li "All Workers" at bounding box center [745, 148] width 82 height 32
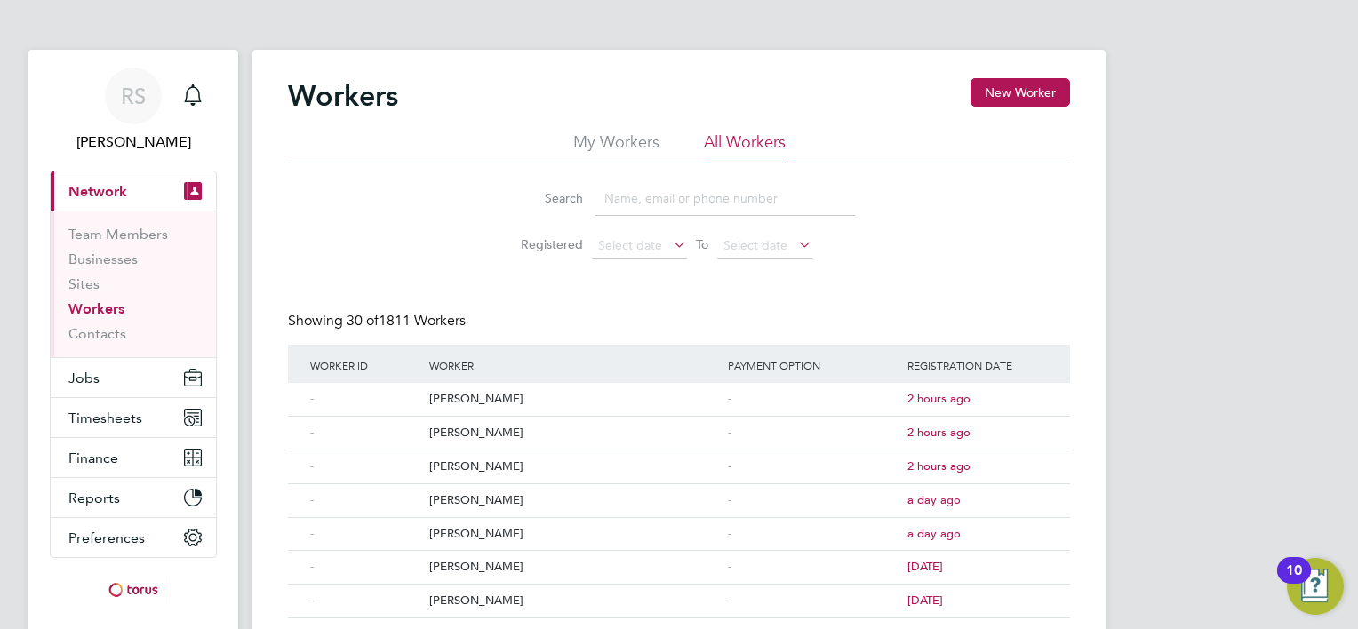
click at [690, 190] on input at bounding box center [726, 198] width 260 height 35
type input "[PERSON_NAME]"
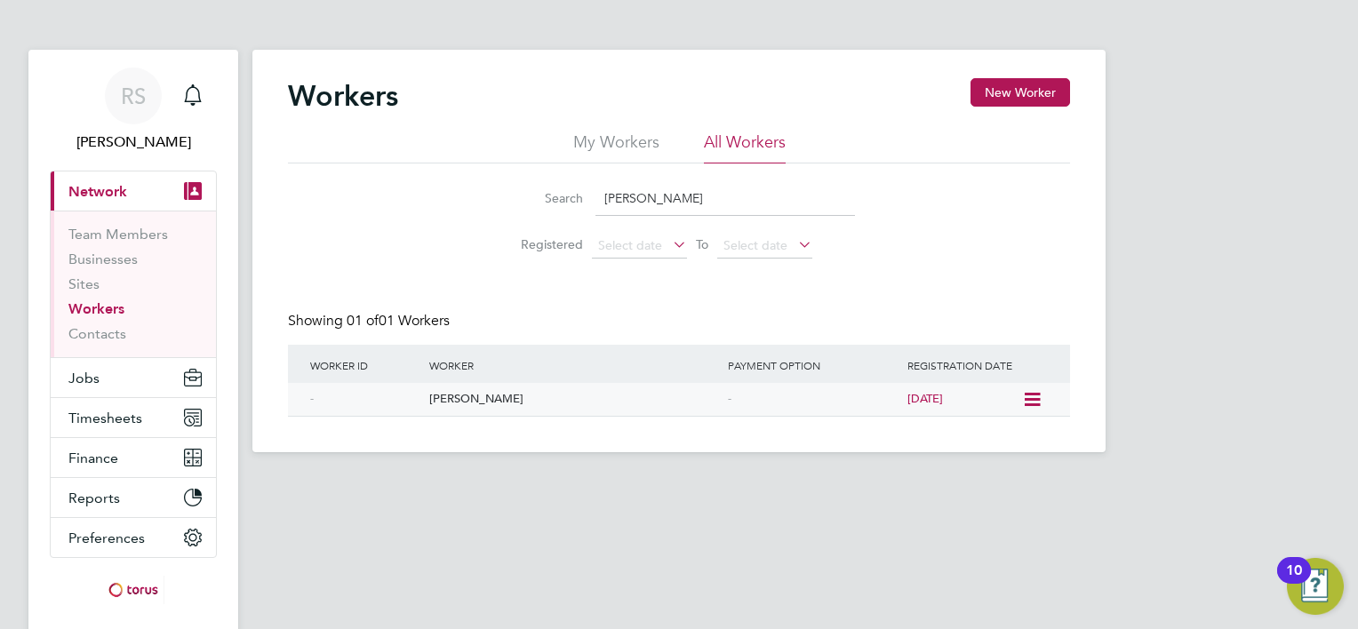
click at [455, 392] on div "[PERSON_NAME]" at bounding box center [574, 399] width 299 height 33
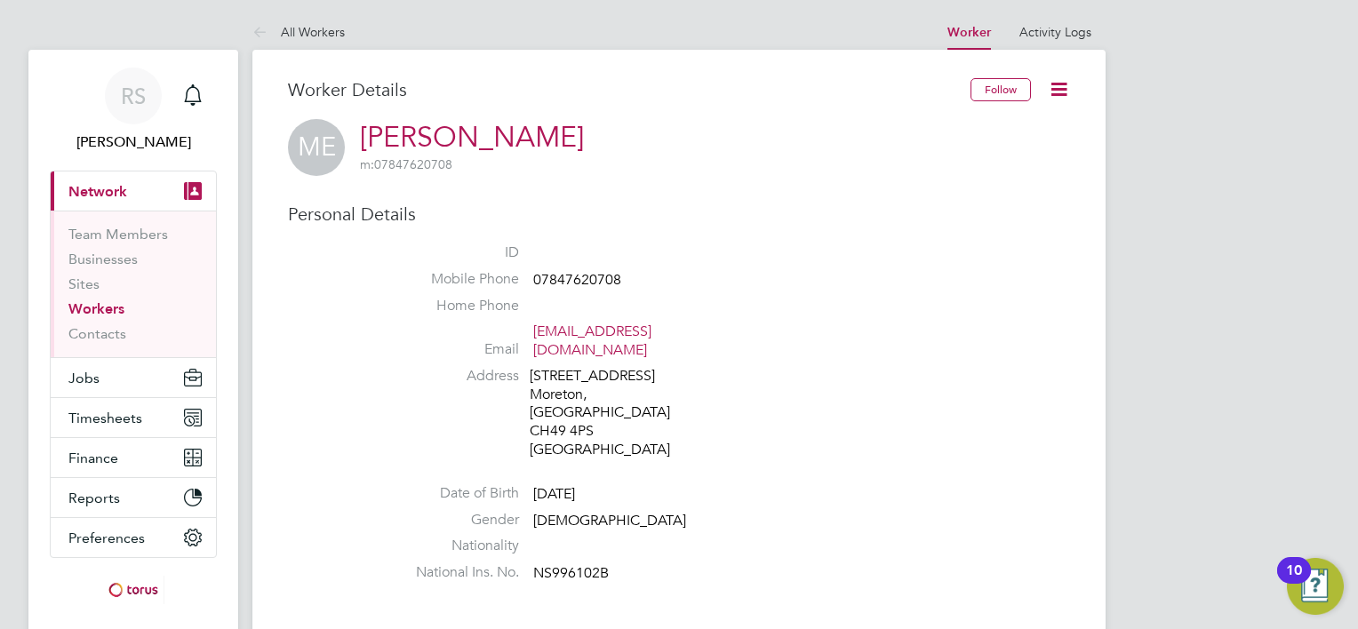
click at [730, 303] on li "Home Phone" at bounding box center [733, 310] width 676 height 27
drag, startPoint x: 533, startPoint y: 337, endPoint x: 651, endPoint y: 332, distance: 117.5
click at [651, 332] on span "[EMAIL_ADDRESS][DOMAIN_NAME]" at bounding box center [617, 341] width 169 height 37
copy link "[EMAIL_ADDRESS][DOMAIN_NAME]"
